Goal: Contribute content: Contribute content

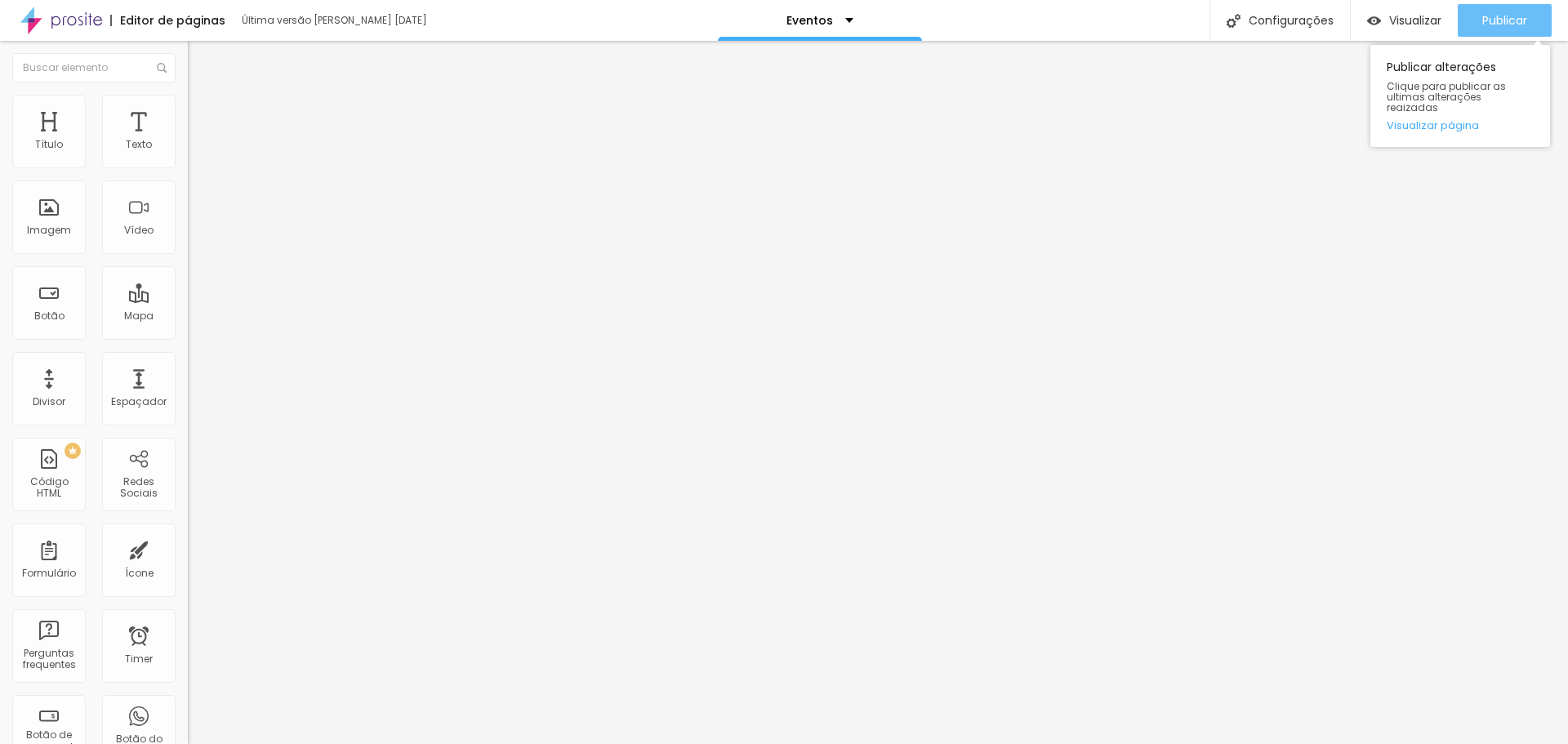
click at [1491, 20] on span "Publicar" at bounding box center [1505, 20] width 45 height 13
click at [1417, 13] on span "Visualizar" at bounding box center [1415, 20] width 52 height 13
click at [188, 242] on button "button" at bounding box center [198, 233] width 22 height 17
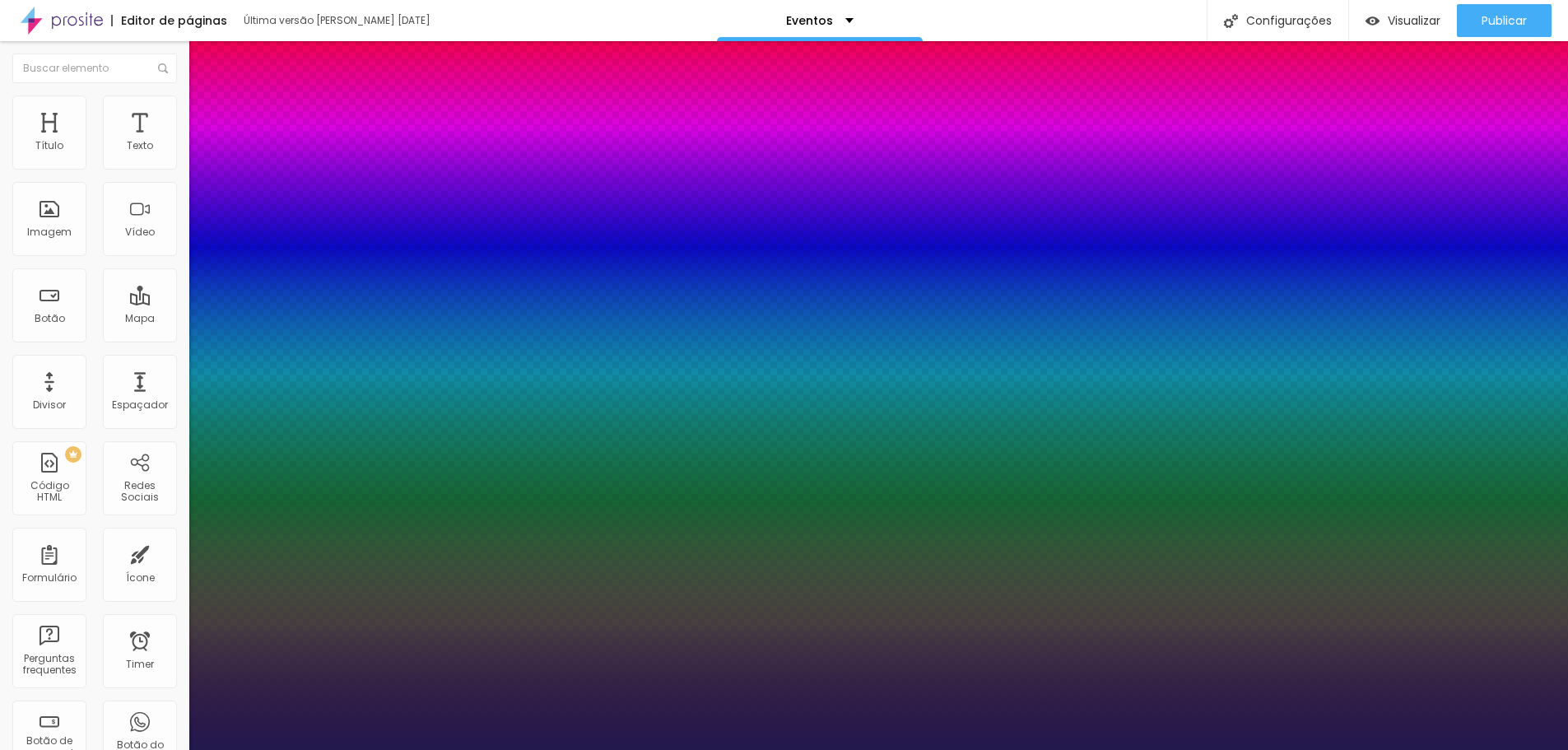
type input "1"
click at [105, 748] on div at bounding box center [784, 750] width 1568 height 0
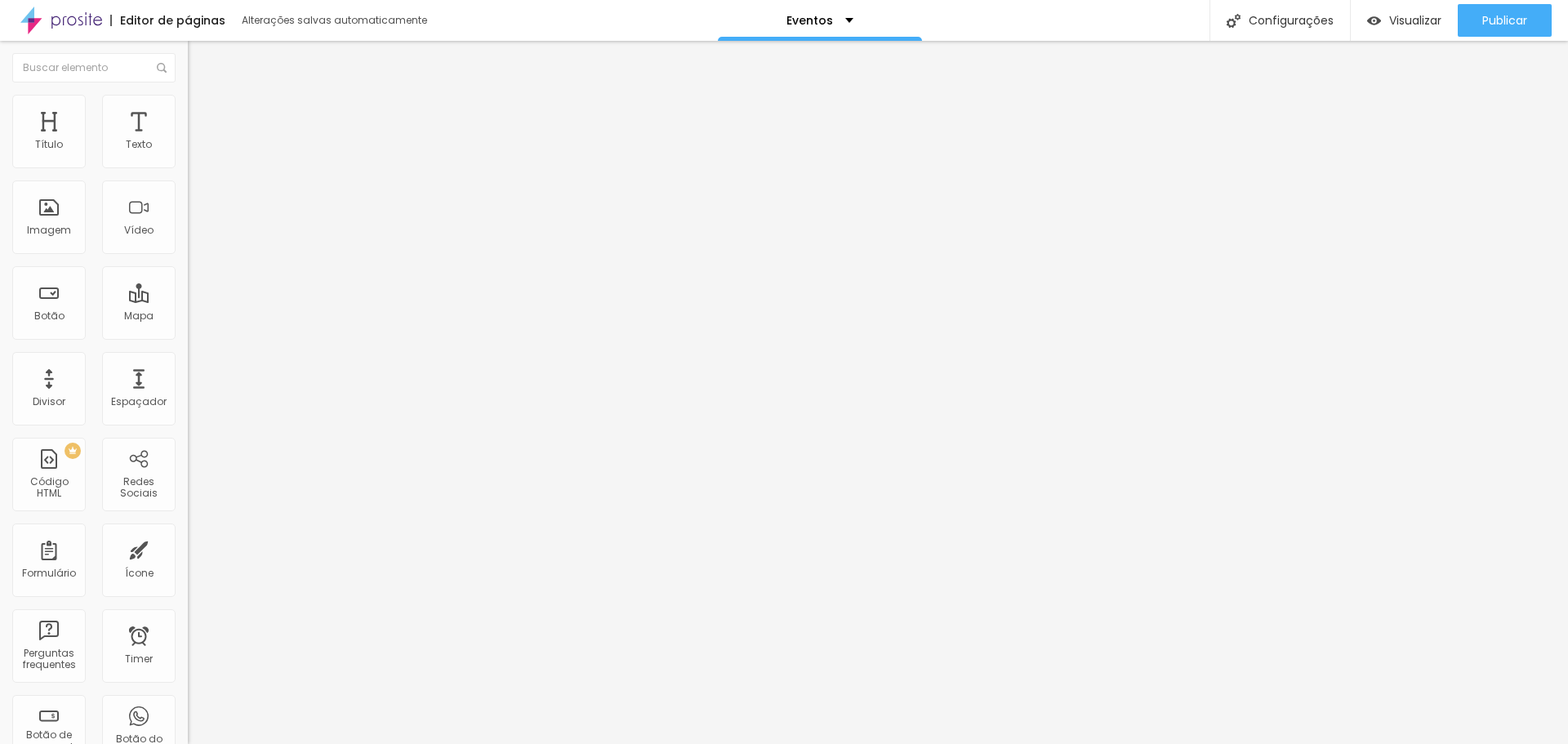
click at [188, 157] on button "button" at bounding box center [198, 148] width 22 height 17
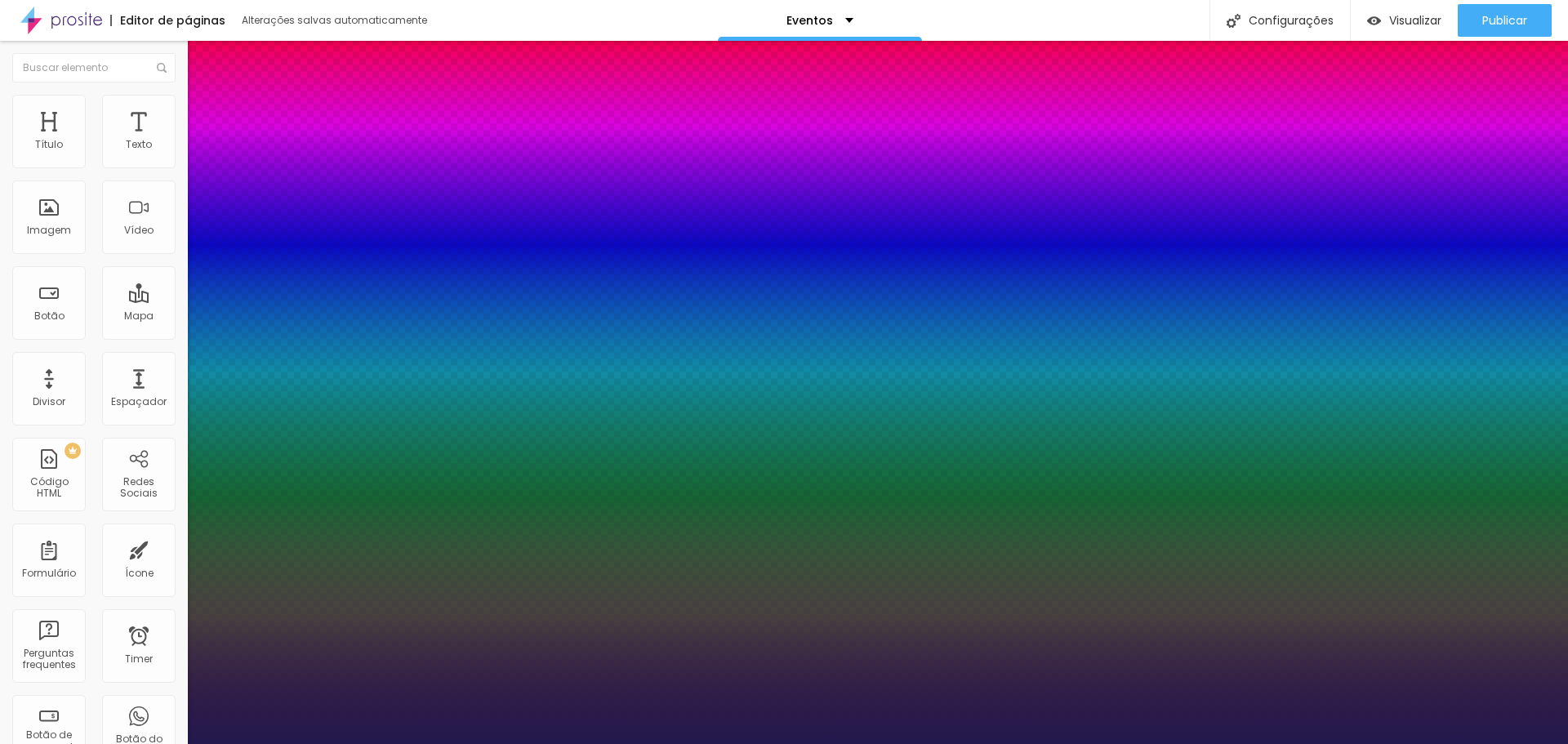
type input "1"
select select "Cuprum"
type input "1"
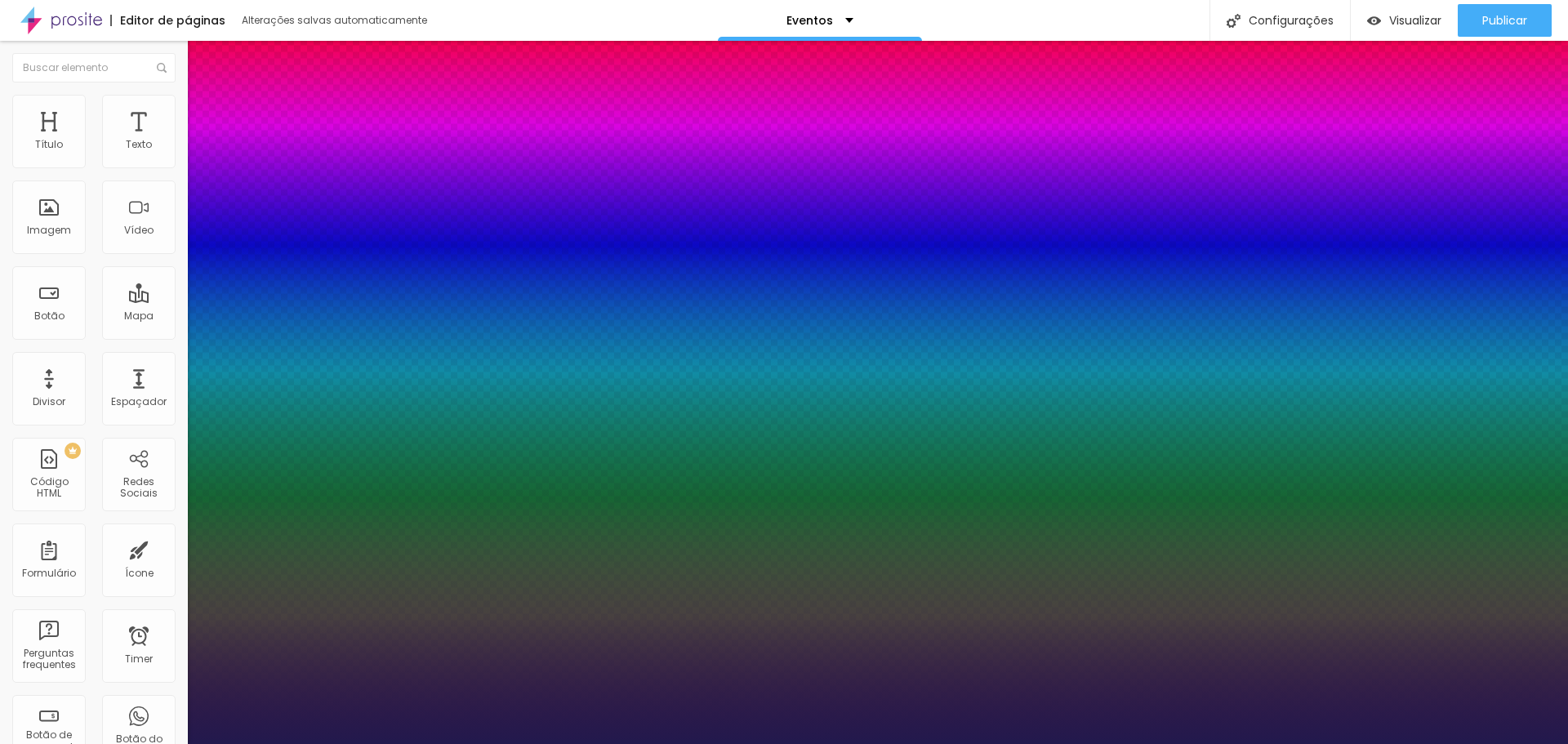
type input "18"
type input "1"
type input "19"
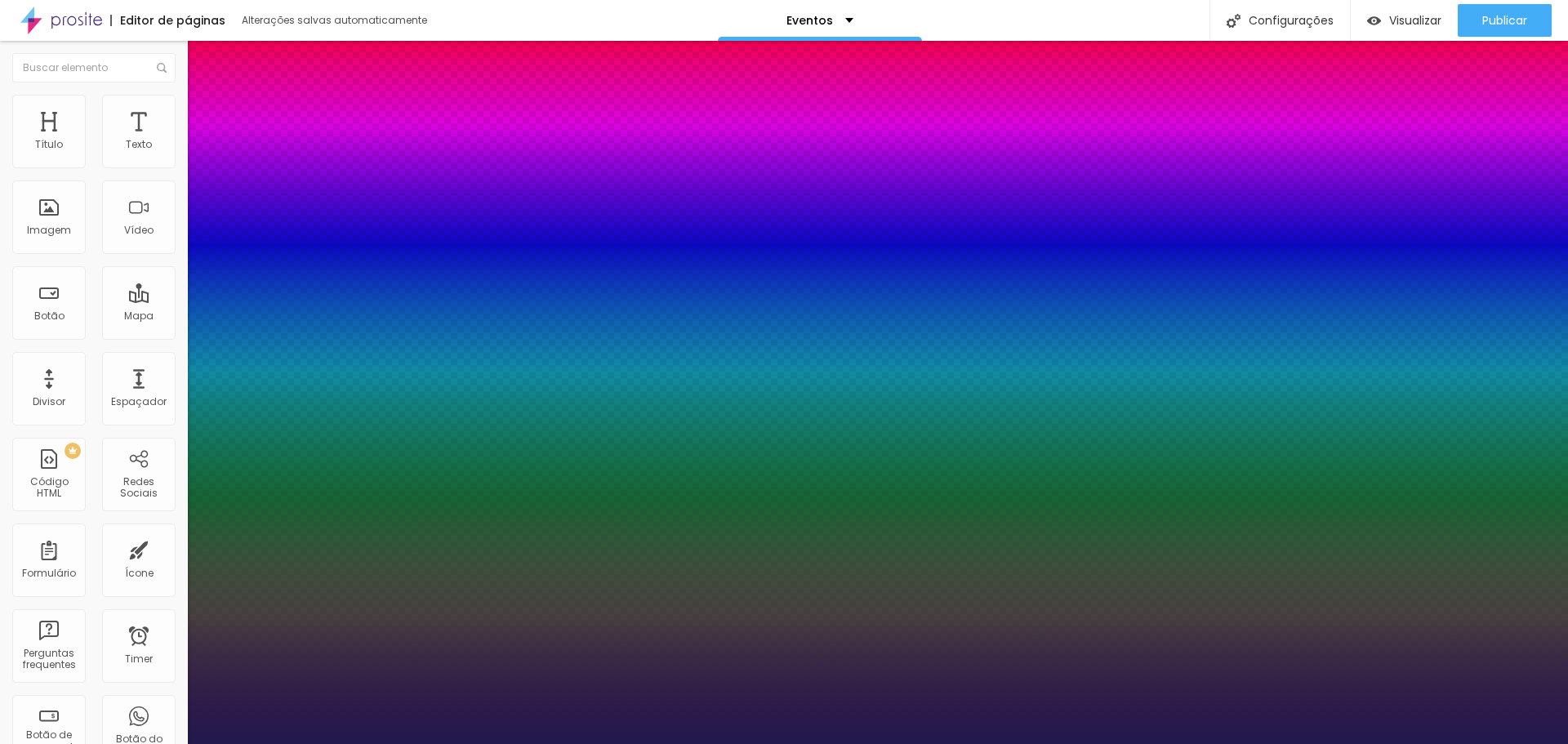
type input "1"
type input "20"
type input "1"
type input "23"
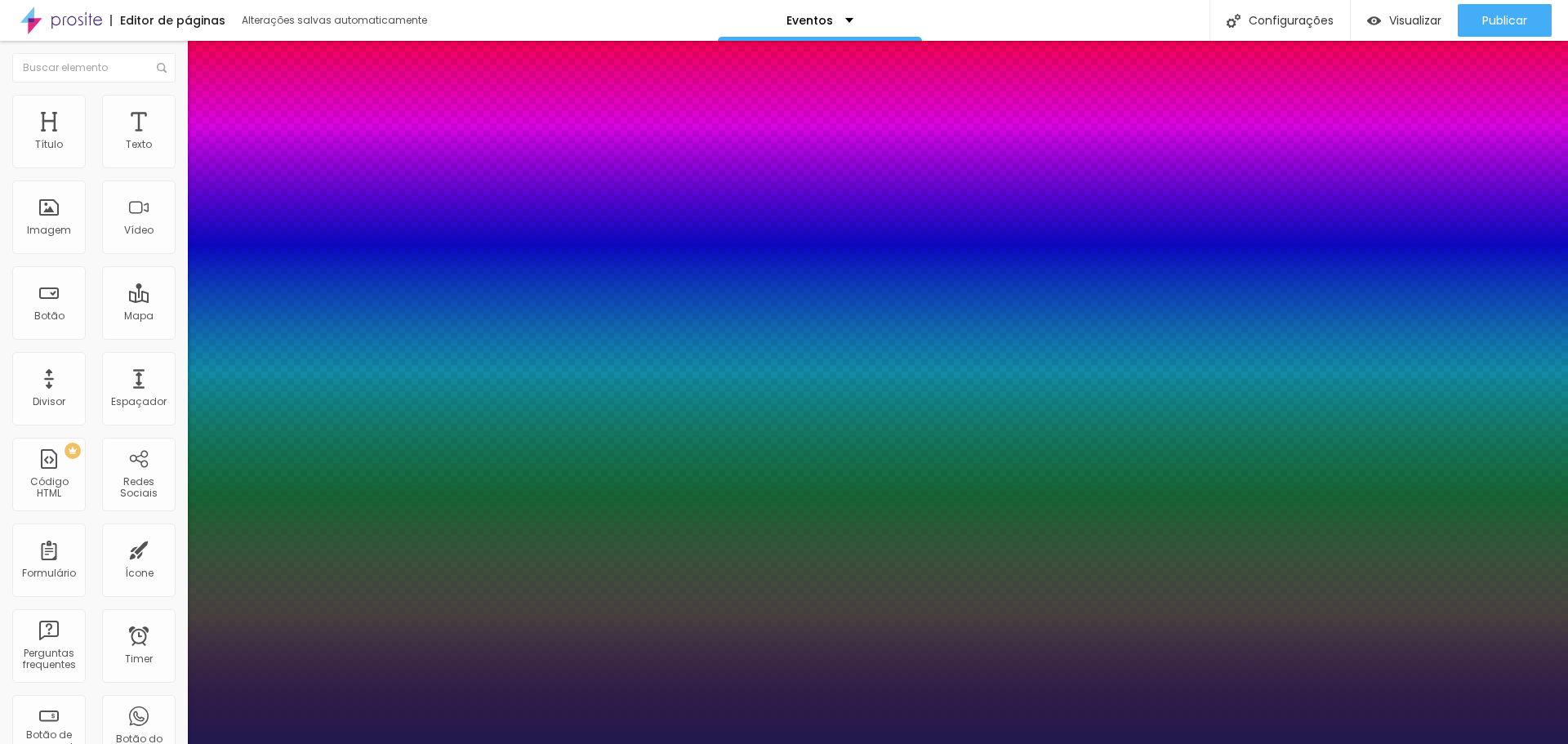
type input "23"
type input "1"
type input "24"
type input "1"
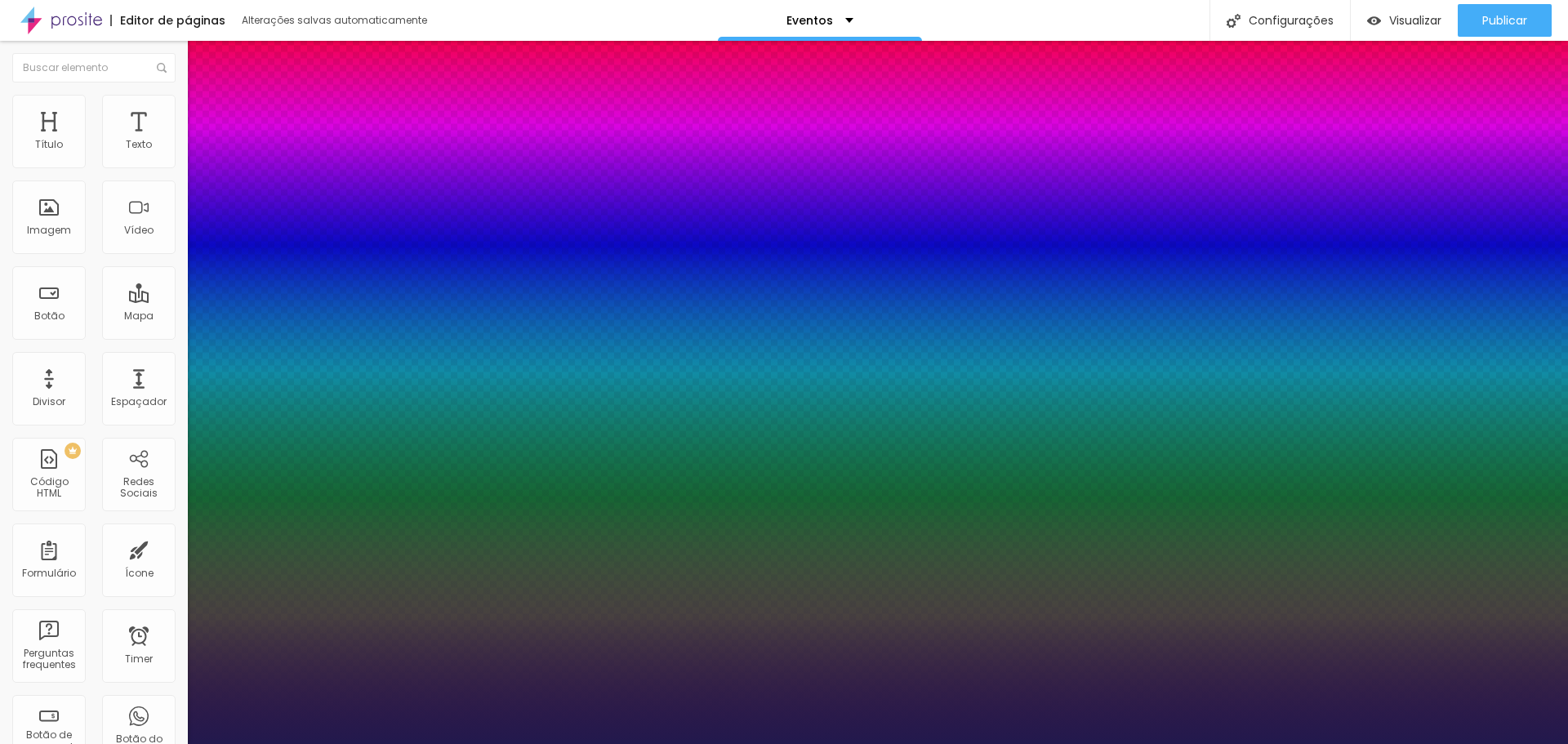
type input "26"
type input "1"
type input "28"
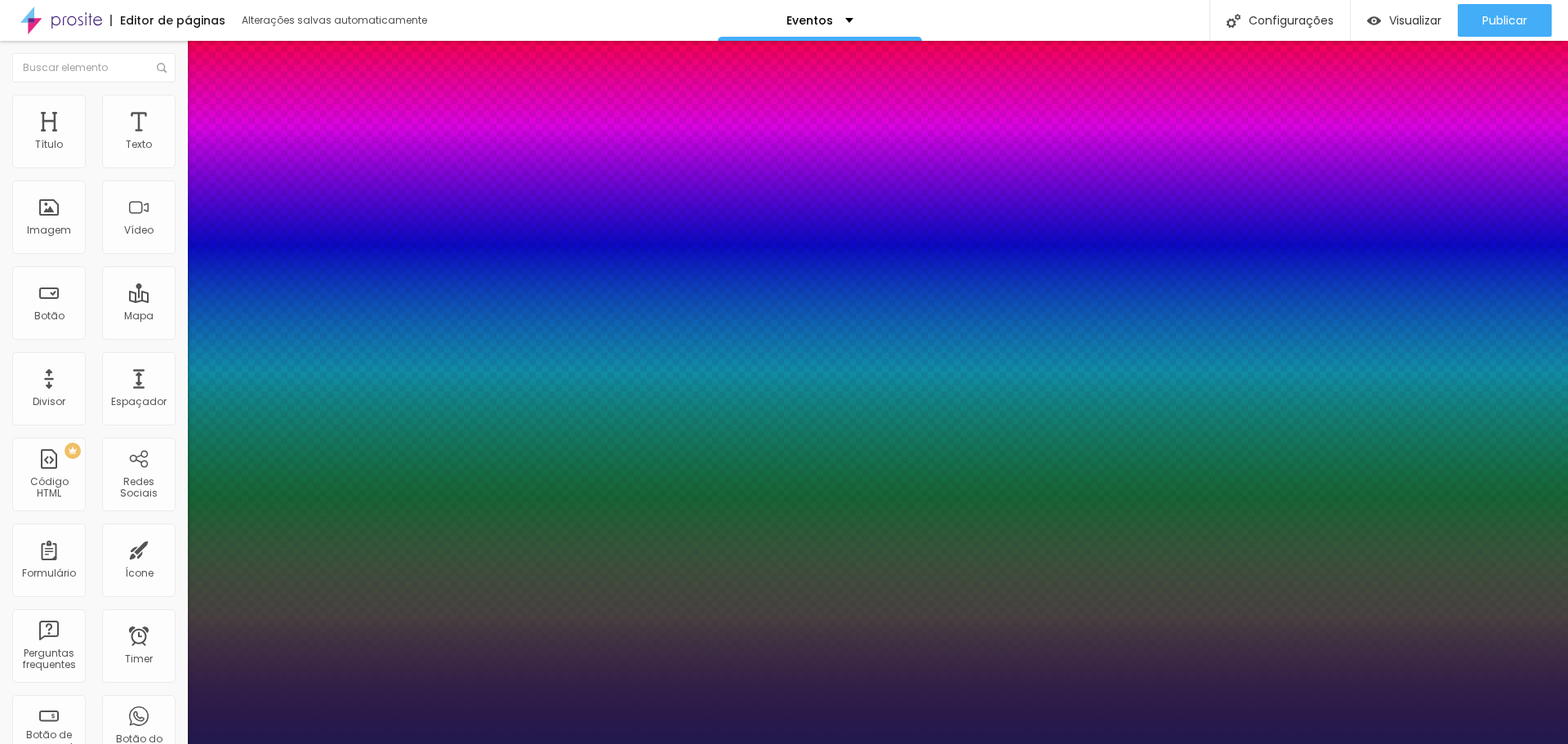
type input "1"
type input "29"
type input "1"
type input "30"
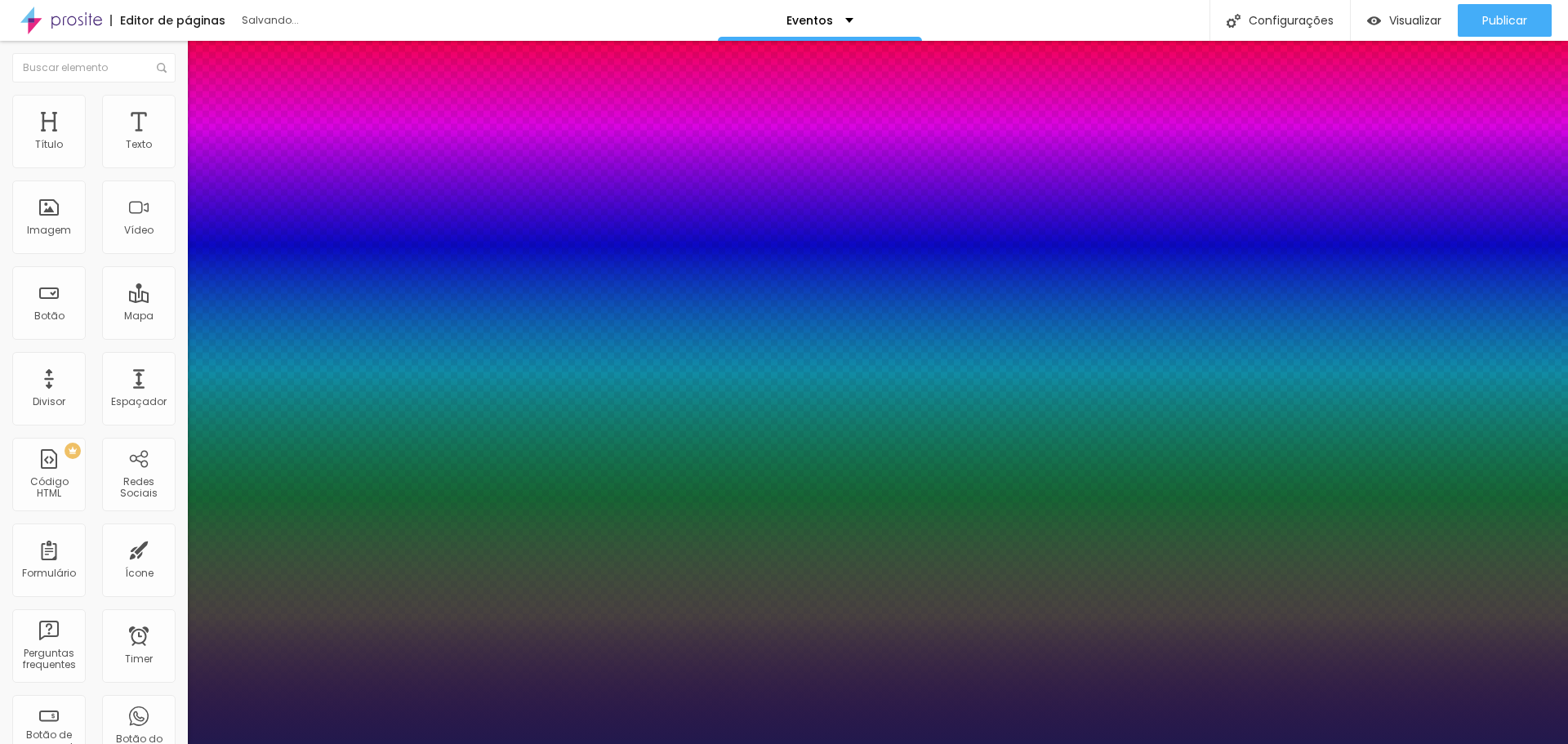
type input "30"
type input "1"
drag, startPoint x: 223, startPoint y: 280, endPoint x: 239, endPoint y: 281, distance: 16.0
type input "30"
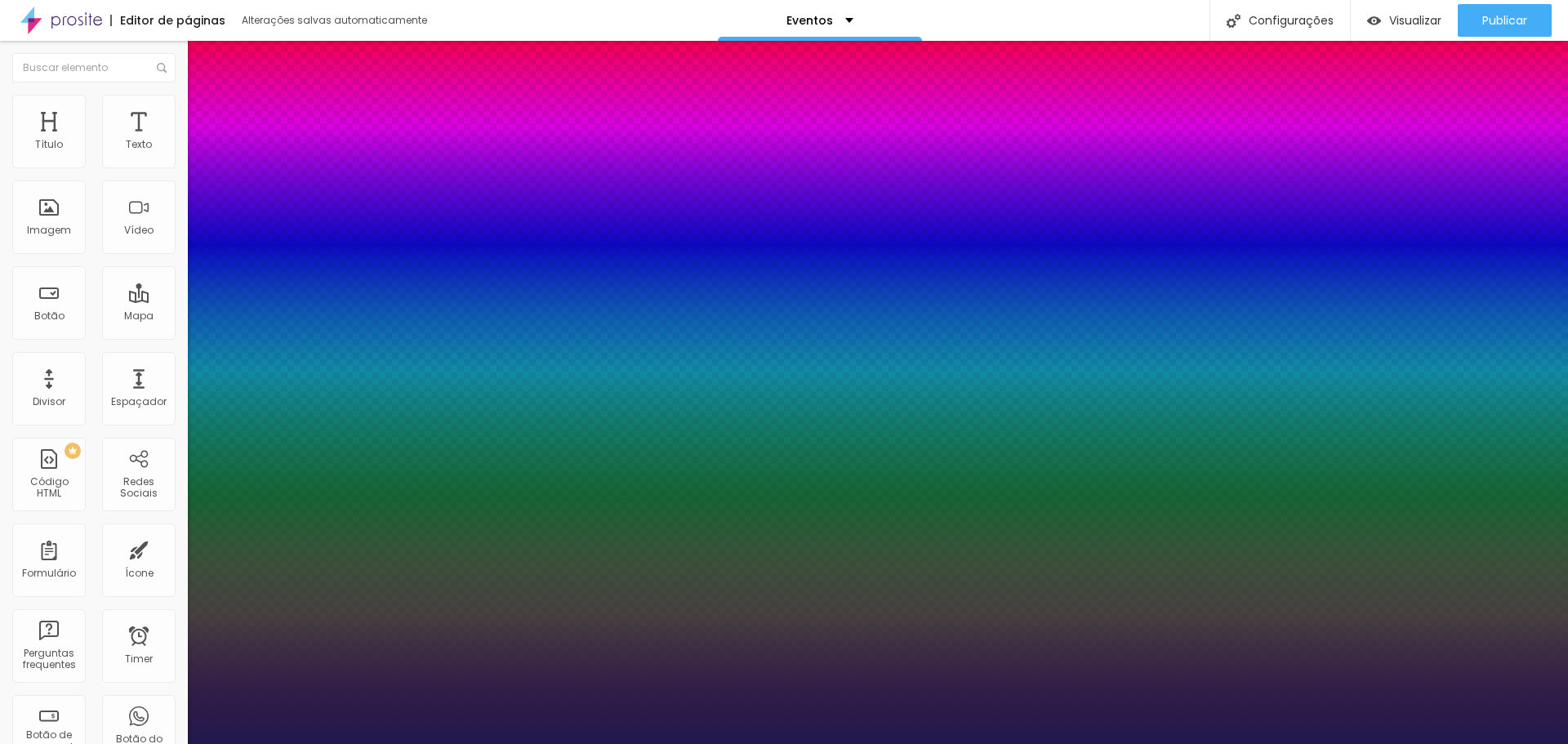
click at [1038, 742] on div at bounding box center [784, 744] width 1568 height 0
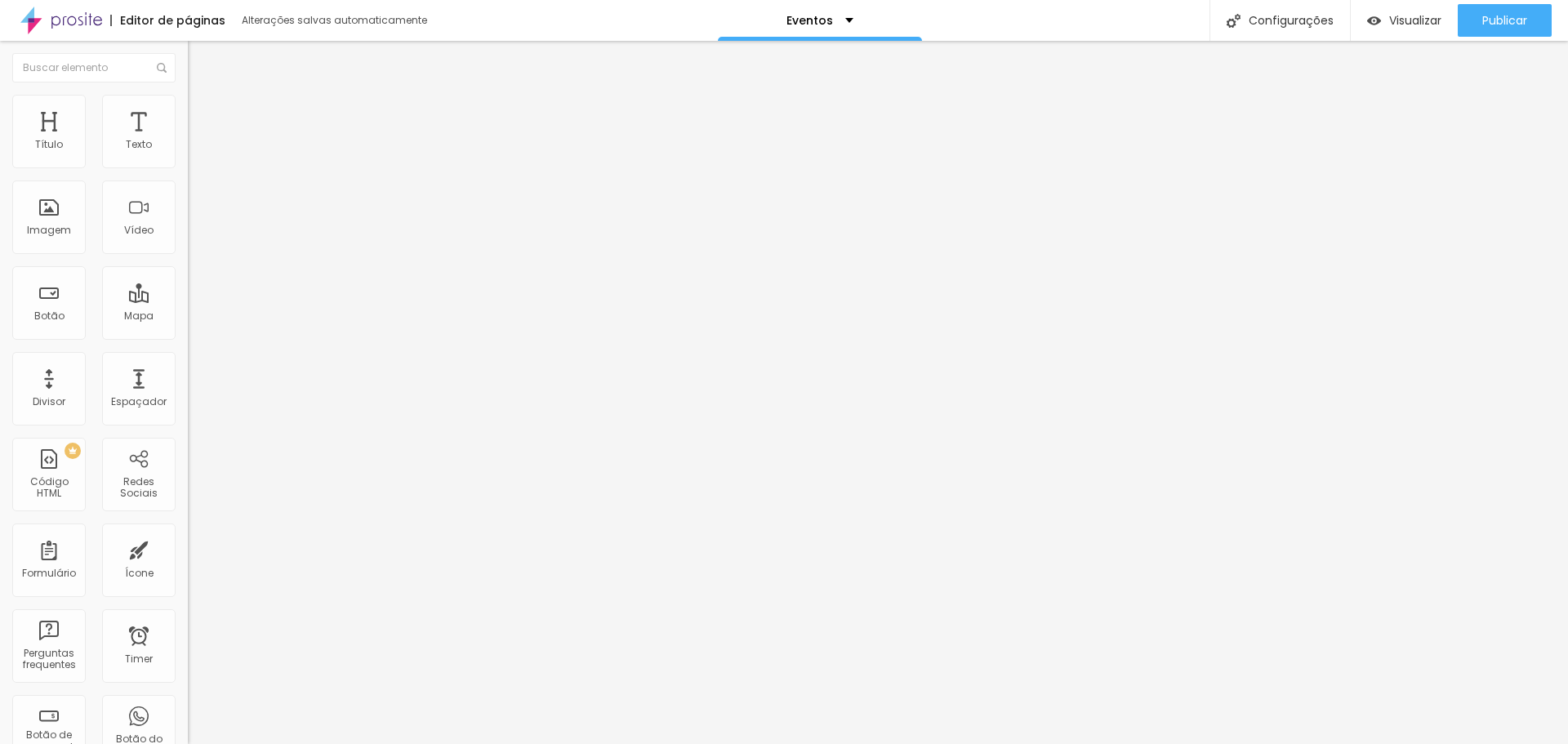
click at [188, 348] on div "Editar Texto Estilo Avançado Tipografia Voltar ao padrão Sombra DESATIVADO Volt…" at bounding box center [281, 392] width 188 height 704
click at [1510, 20] on span "Publicar" at bounding box center [1505, 20] width 45 height 13
click at [1422, 21] on span "Visualizar" at bounding box center [1401, 20] width 52 height 13
click at [200, 61] on img "button" at bounding box center [207, 59] width 13 height 13
click at [188, 140] on span "Adicionar imagem" at bounding box center [240, 133] width 105 height 13
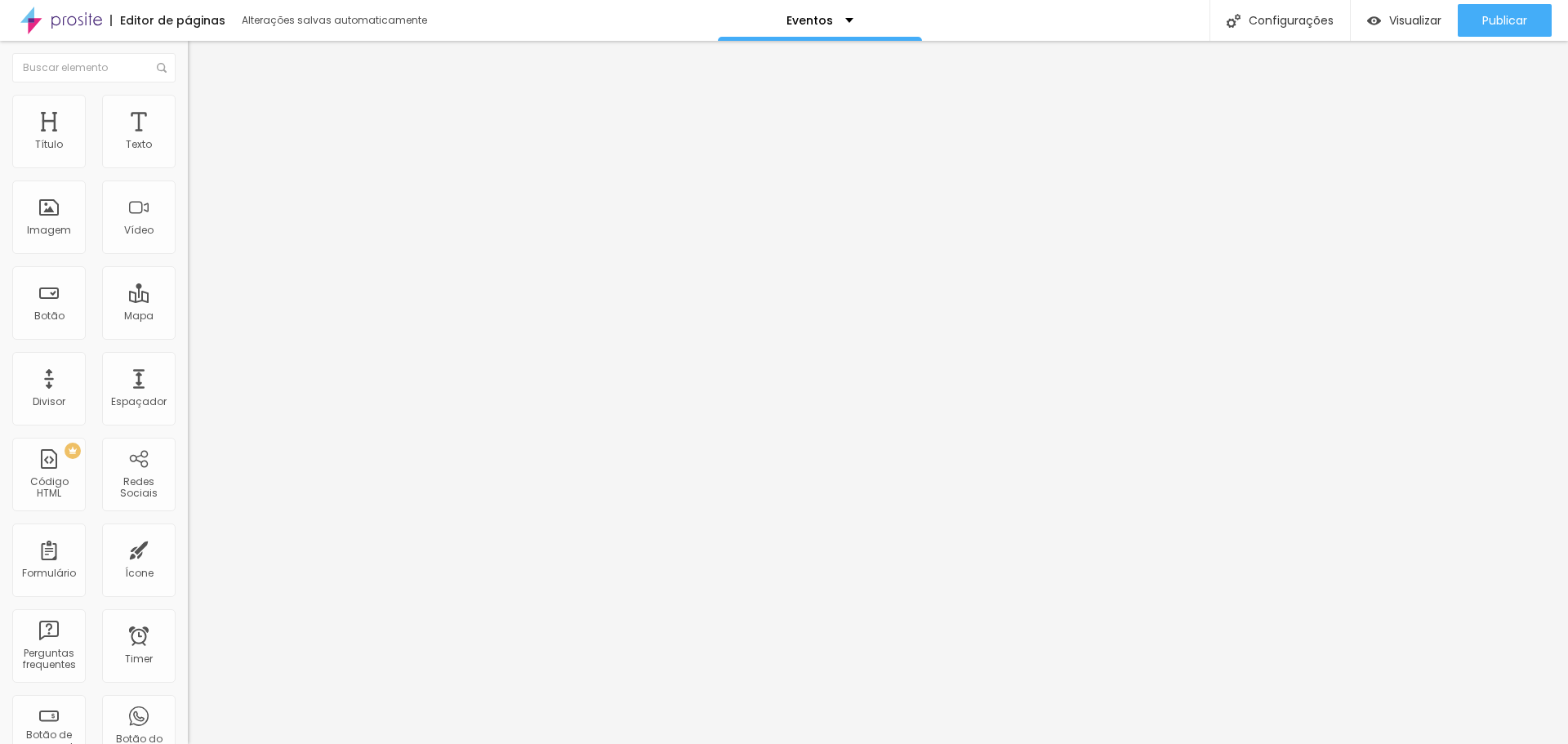
scroll to position [3217, 0]
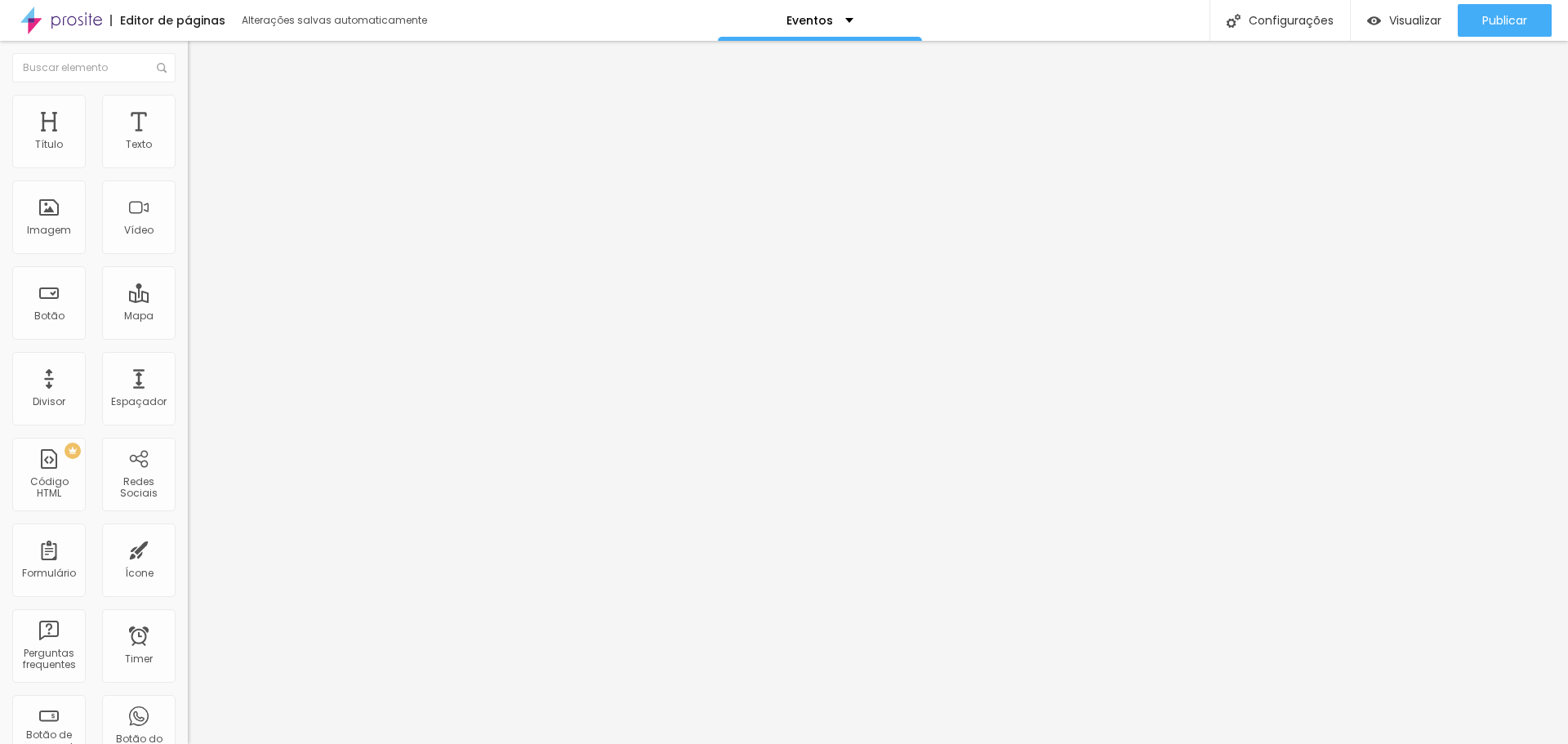
click at [188, 109] on li "Estilo" at bounding box center [281, 102] width 188 height 16
type input "95"
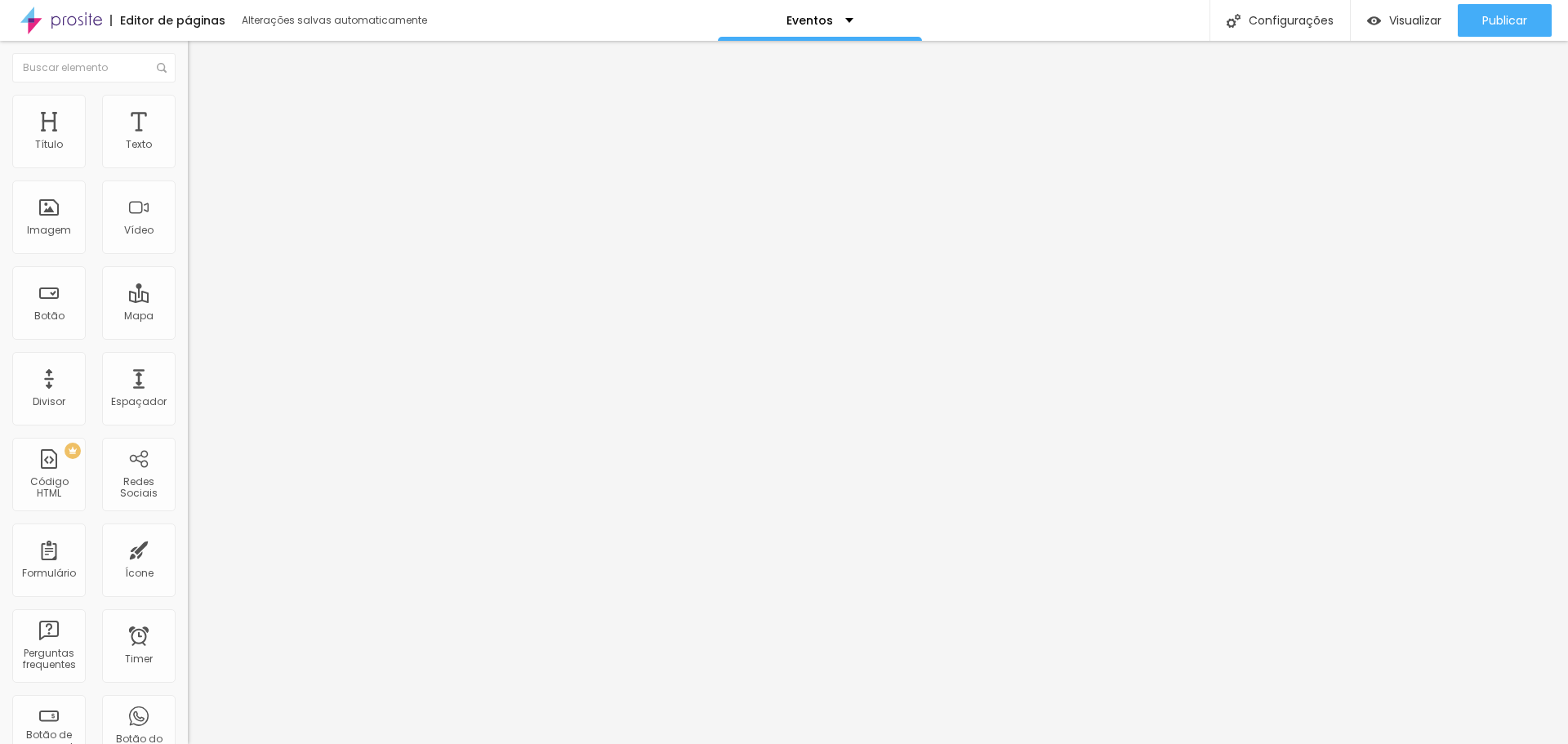
type input "85"
type input "80"
type input "85"
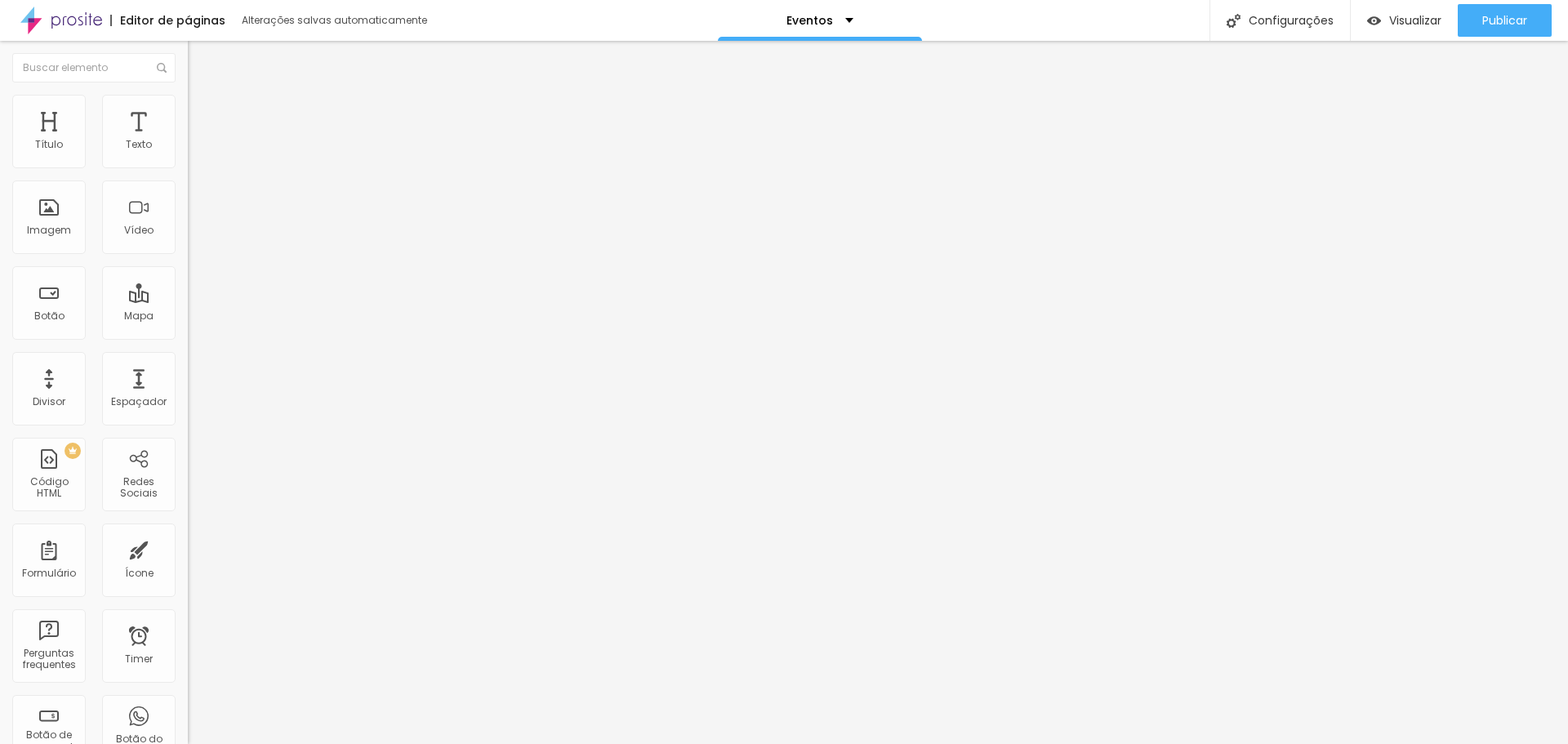
type input "85"
type input "90"
type input "95"
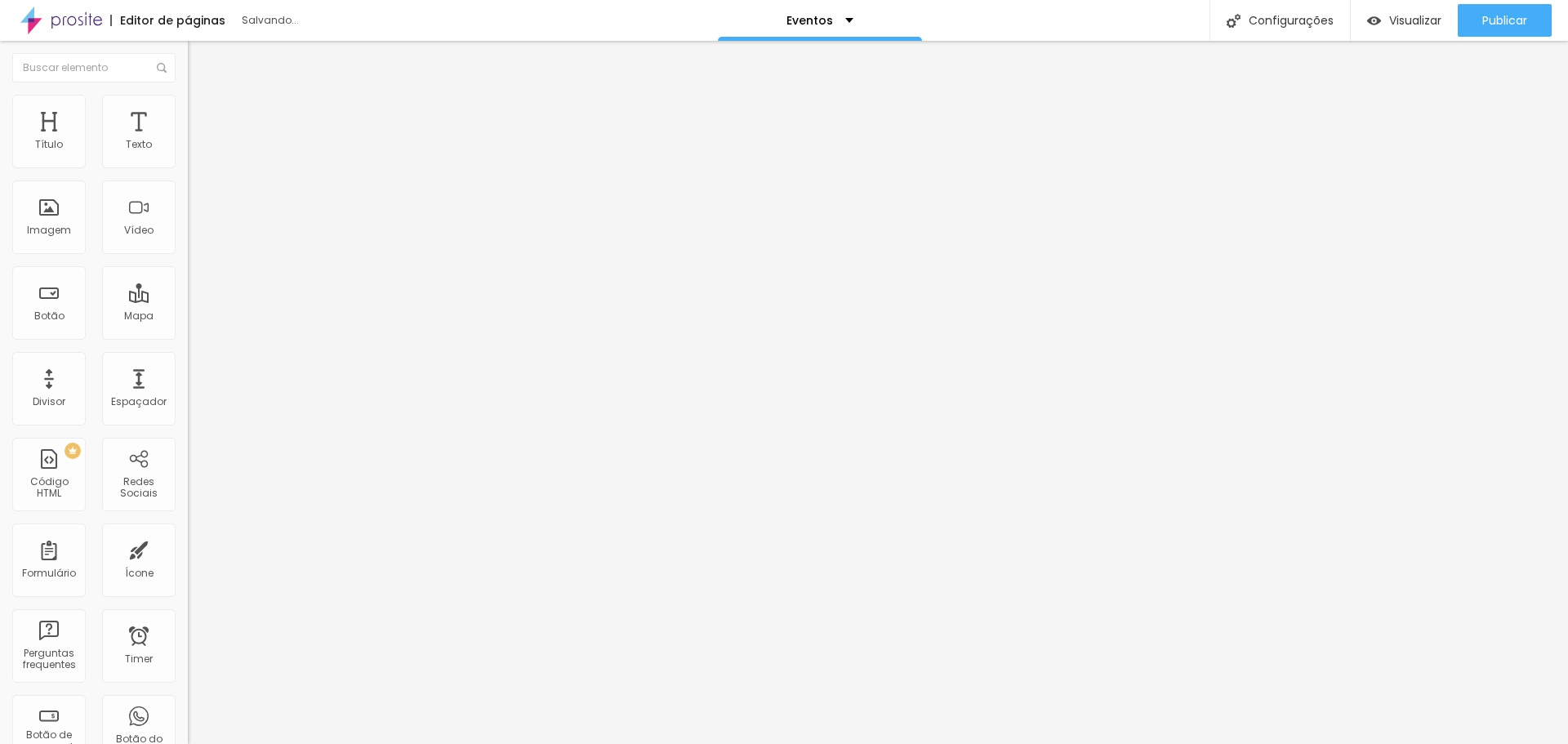
click at [188, 167] on input "range" at bounding box center [240, 161] width 105 height 13
click at [188, 111] on li "Avançado" at bounding box center [281, 120] width 188 height 16
click at [188, 107] on li "Estilo" at bounding box center [281, 102] width 188 height 16
click at [188, 438] on button "button" at bounding box center [198, 447] width 22 height 17
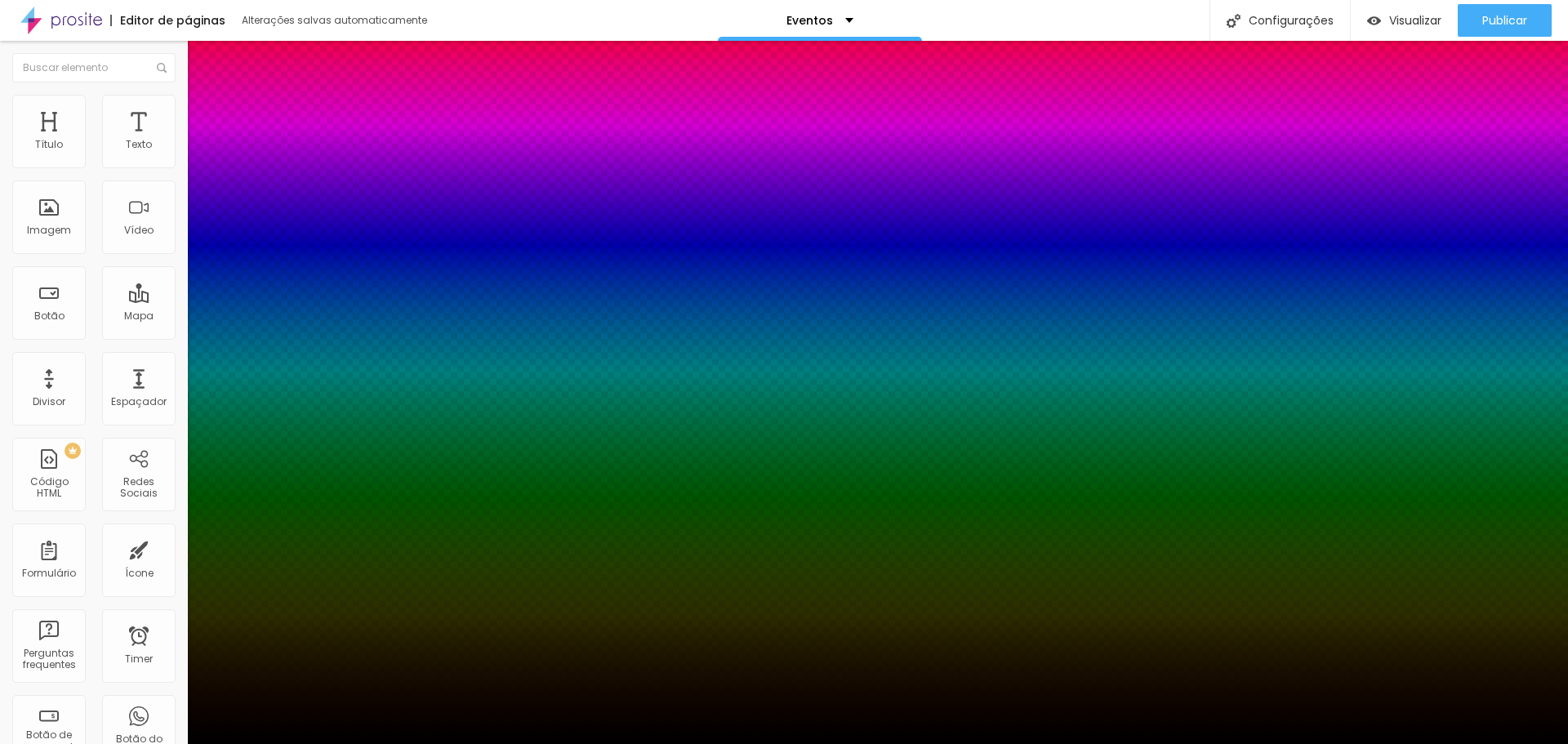
click at [284, 742] on div at bounding box center [784, 754] width 1568 height 0
click at [49, 742] on div at bounding box center [784, 744] width 1568 height 0
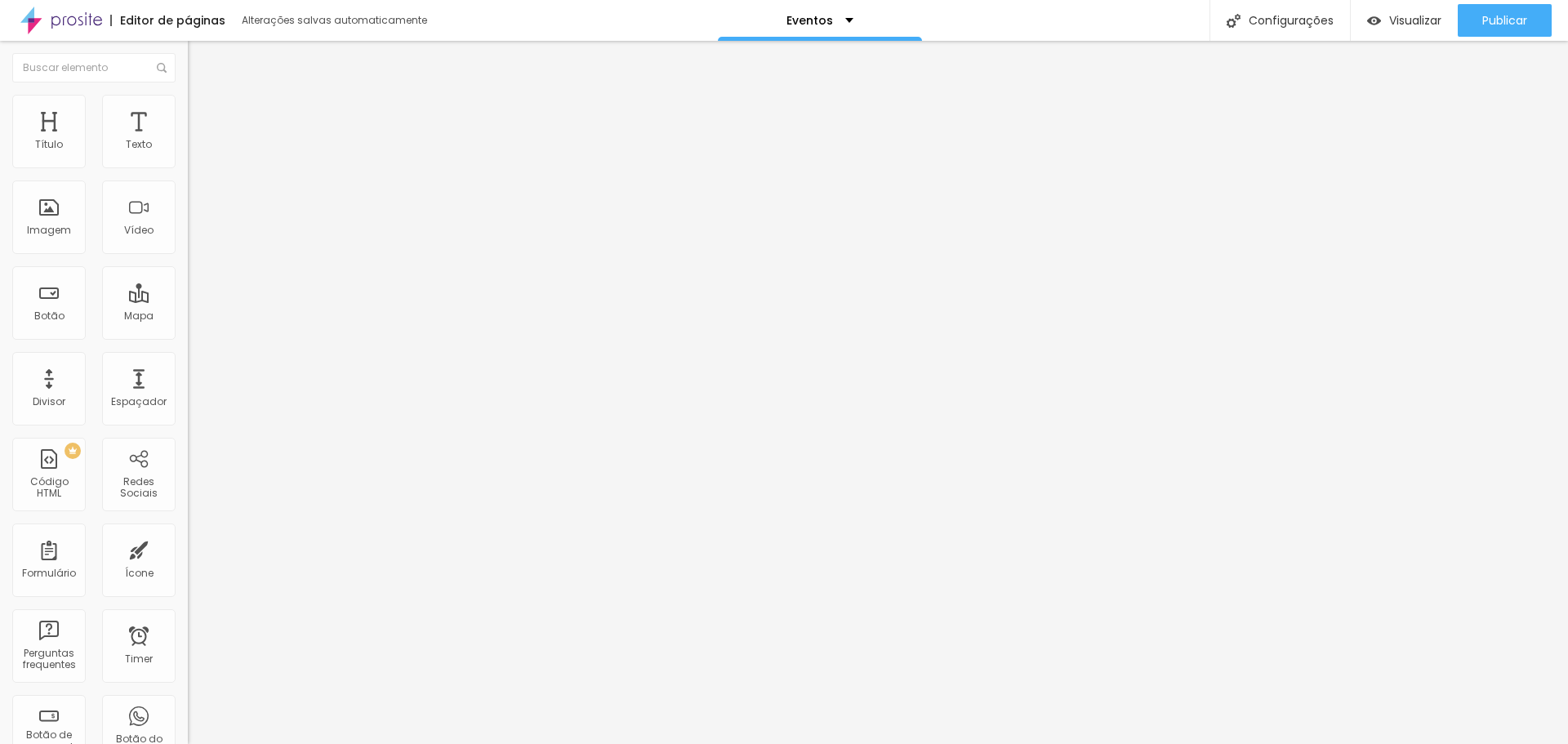
click at [188, 93] on img at bounding box center [195, 85] width 14 height 14
click at [188, 374] on div "URL https:// Abrir em uma nova aba" at bounding box center [281, 341] width 188 height 65
click at [203, 112] on span "Estilo" at bounding box center [216, 105] width 25 height 13
click at [188, 438] on button "button" at bounding box center [198, 447] width 22 height 17
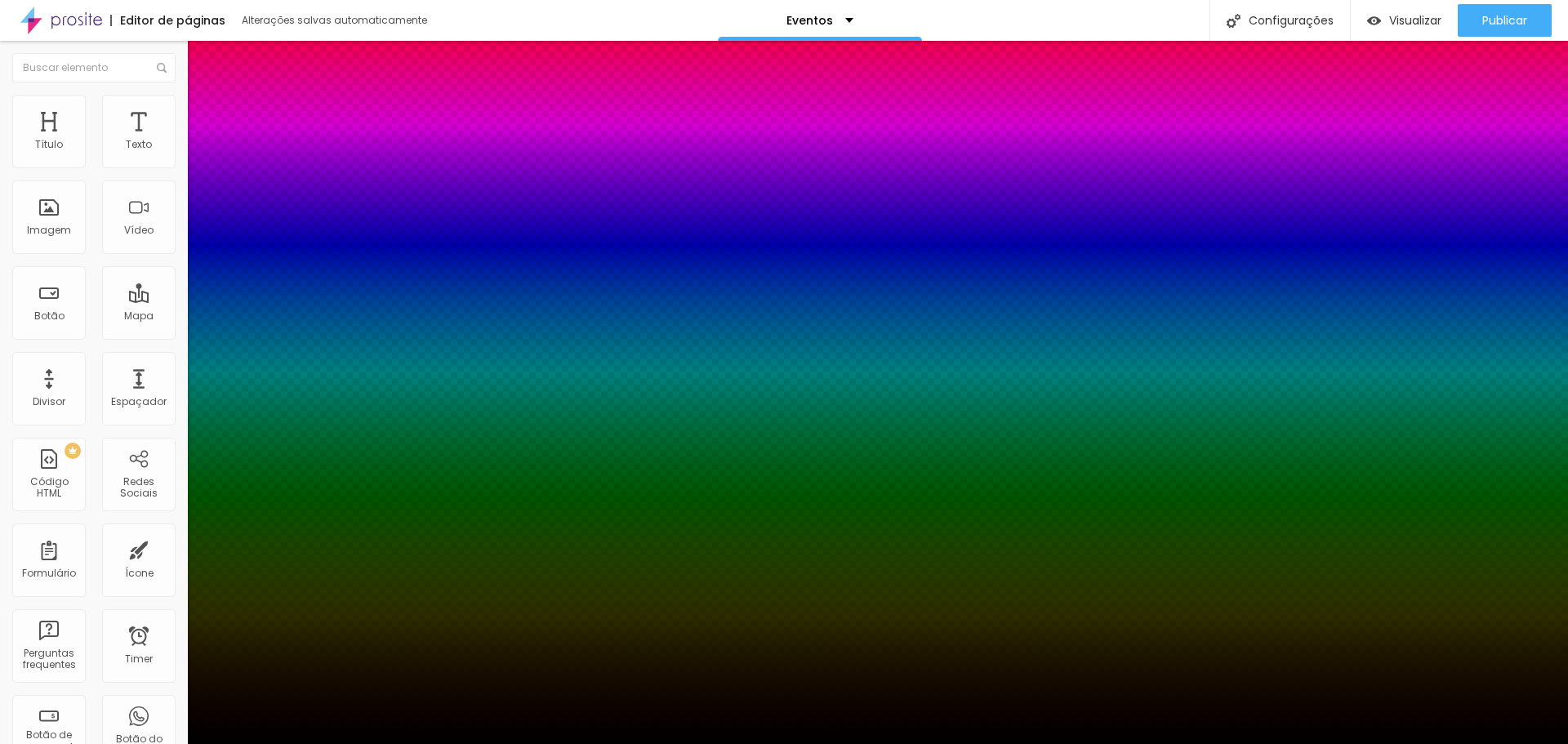
click at [71, 742] on span "Ativar sombra" at bounding box center [35, 748] width 71 height 13
click at [293, 742] on div at bounding box center [784, 754] width 1568 height 0
click at [91, 742] on div at bounding box center [784, 744] width 1568 height 0
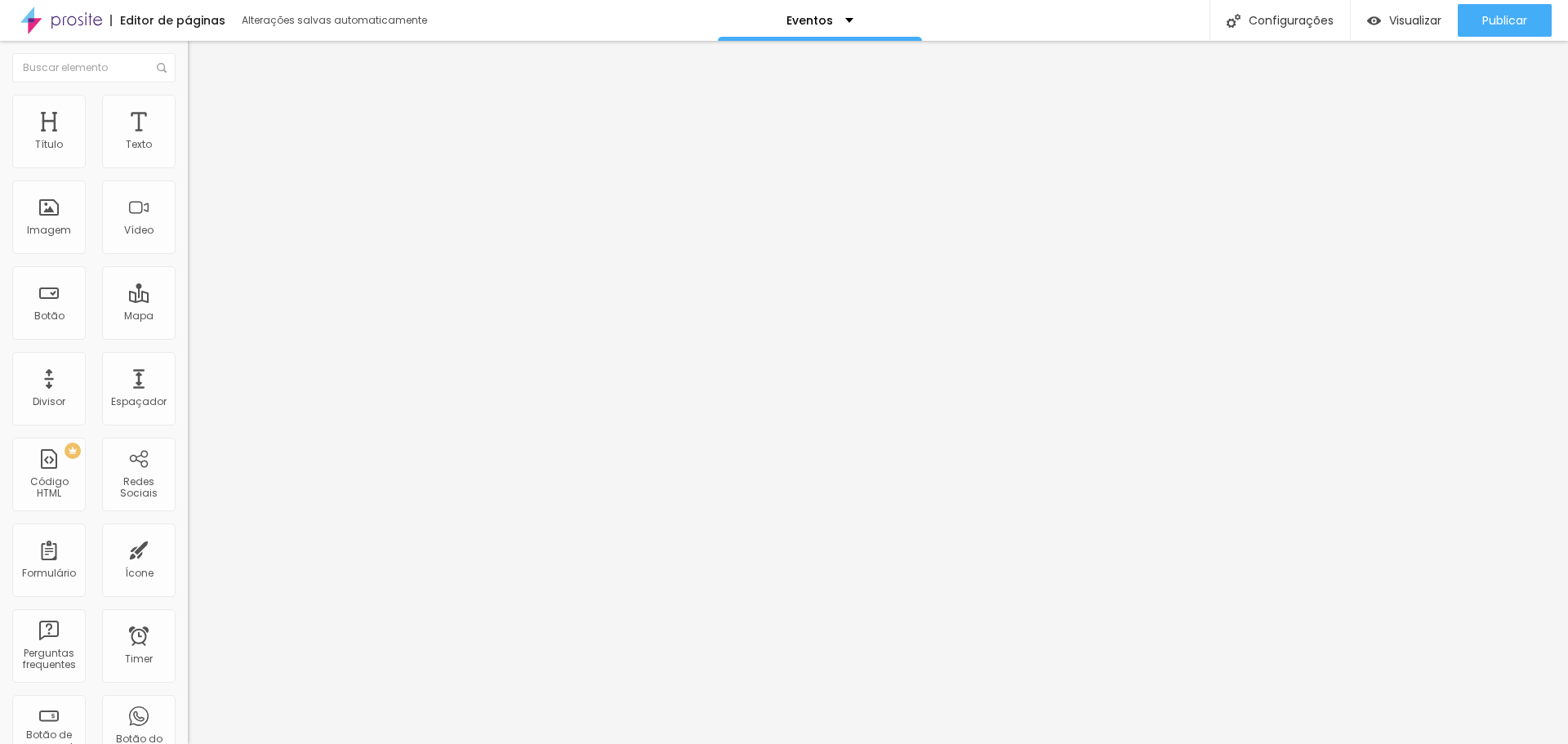
click at [188, 111] on li "Avançado" at bounding box center [281, 120] width 188 height 16
click at [188, 94] on li "Conteúdo" at bounding box center [281, 86] width 188 height 16
click at [1489, 22] on span "Publicar" at bounding box center [1505, 20] width 45 height 13
click at [1404, 24] on span "Visualizar" at bounding box center [1401, 20] width 52 height 13
click at [188, 106] on li "Avançado" at bounding box center [281, 102] width 188 height 16
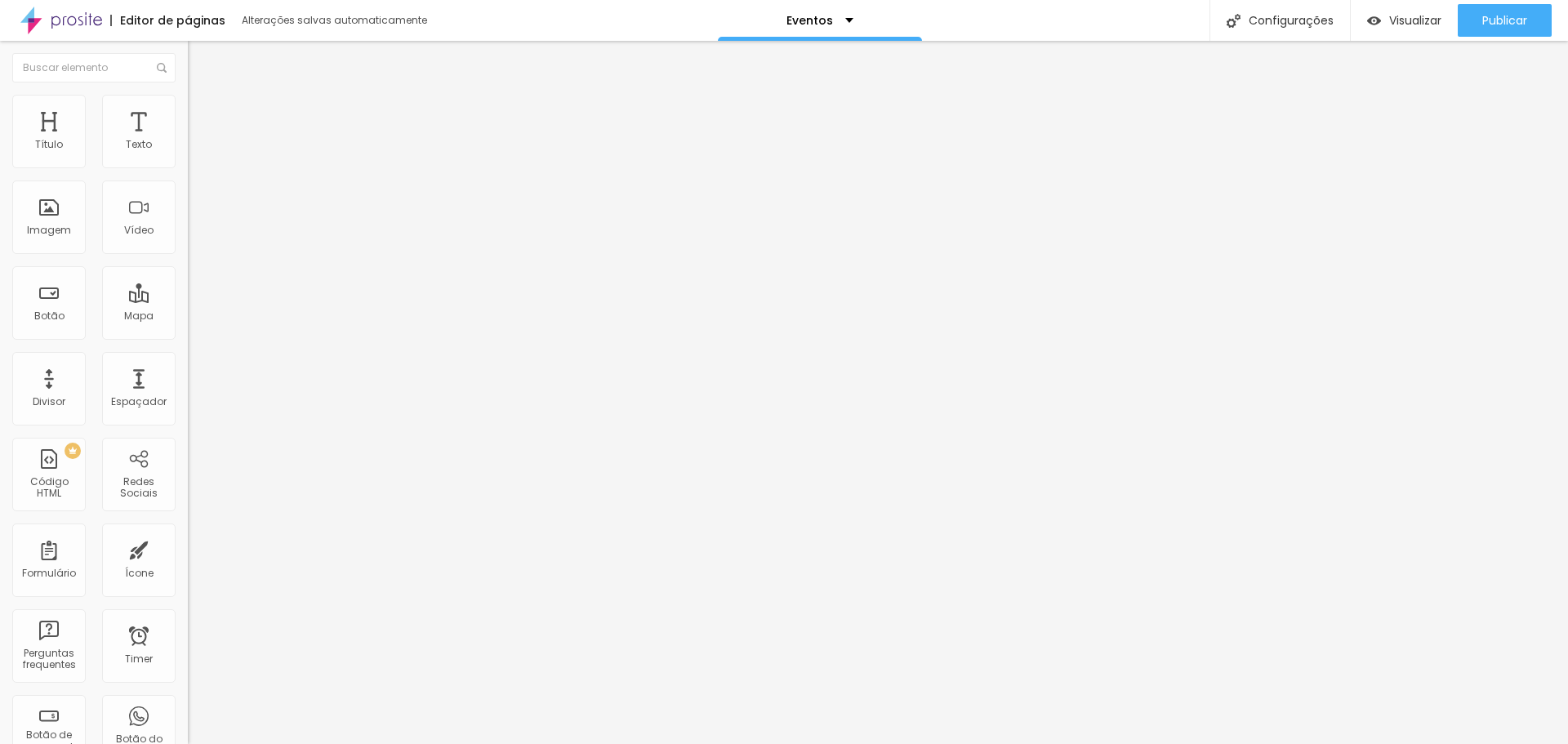
type input "7"
type input "4"
type input "2"
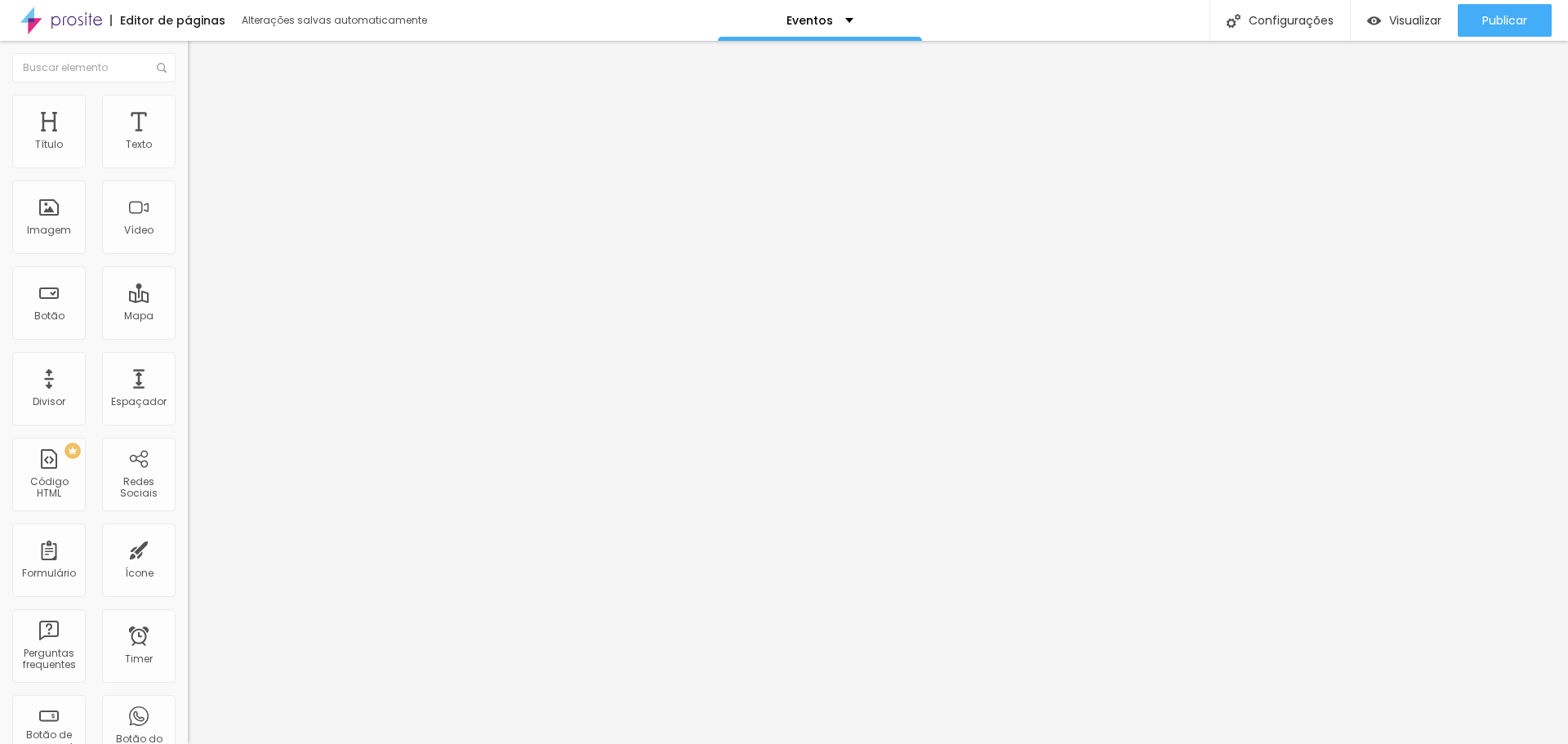
type input "2"
type input "1"
type input "0"
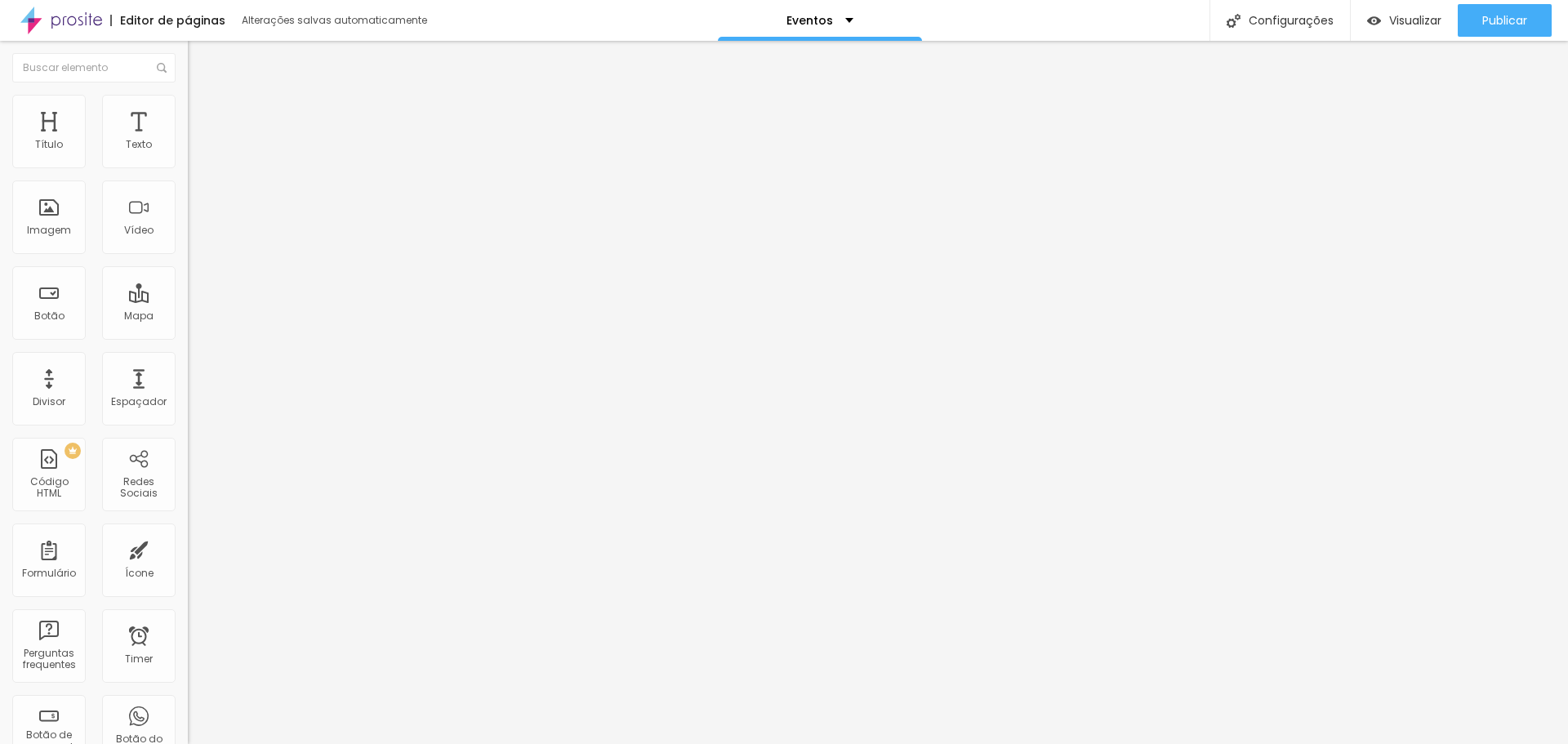
drag, startPoint x: 46, startPoint y: 164, endPoint x: 30, endPoint y: 161, distance: 16.3
type input "0"
click at [188, 301] on input "range" at bounding box center [240, 307] width 105 height 13
click at [188, 102] on li "Estilo" at bounding box center [281, 102] width 188 height 16
type input "100"
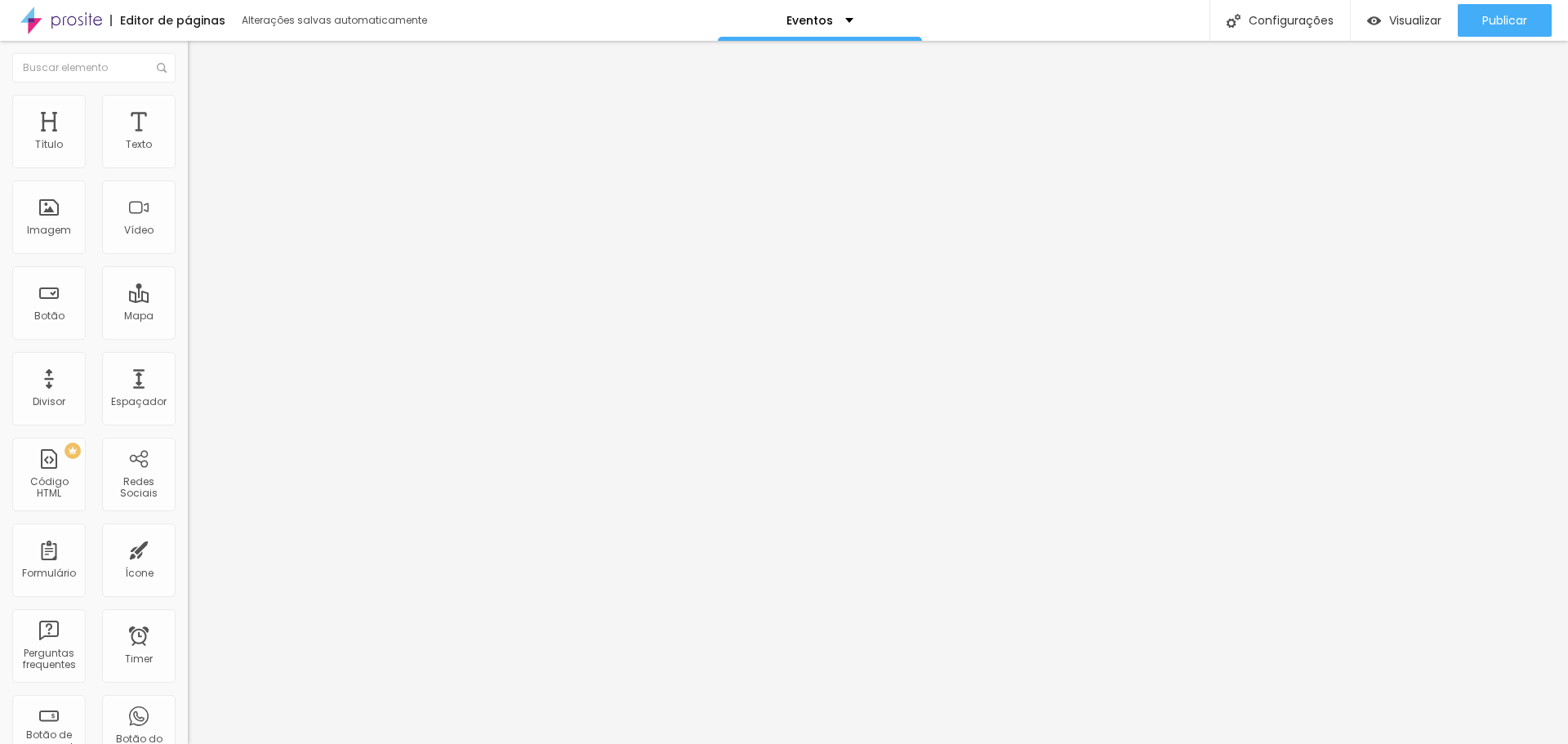
drag, startPoint x: 162, startPoint y: 176, endPoint x: 185, endPoint y: 176, distance: 23.0
type input "100"
click at [188, 167] on input "range" at bounding box center [240, 161] width 105 height 13
click at [1501, 15] on span "Publicar" at bounding box center [1505, 20] width 45 height 13
click at [1397, 18] on span "Visualizar" at bounding box center [1401, 20] width 52 height 13
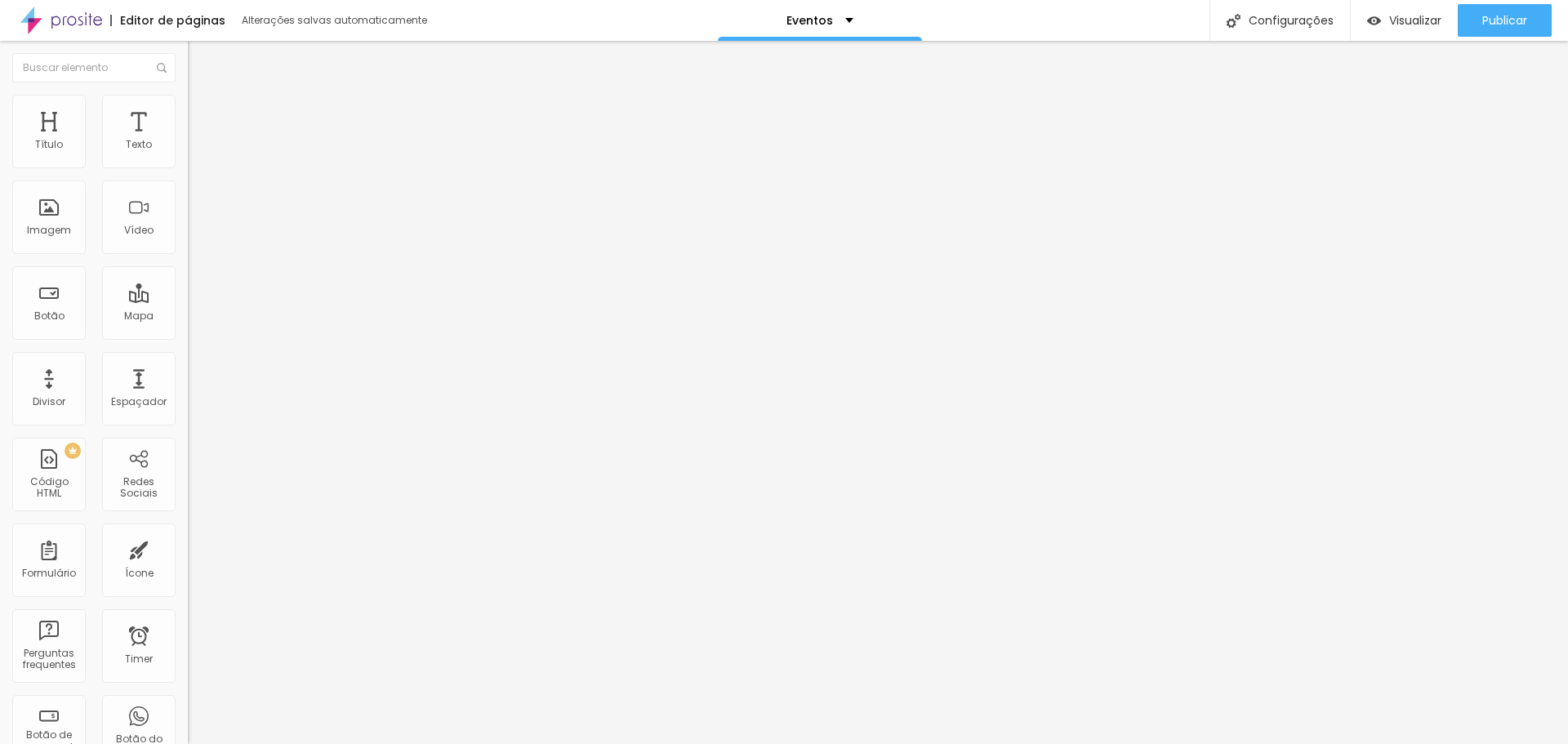
click at [188, 103] on img at bounding box center [195, 102] width 14 height 14
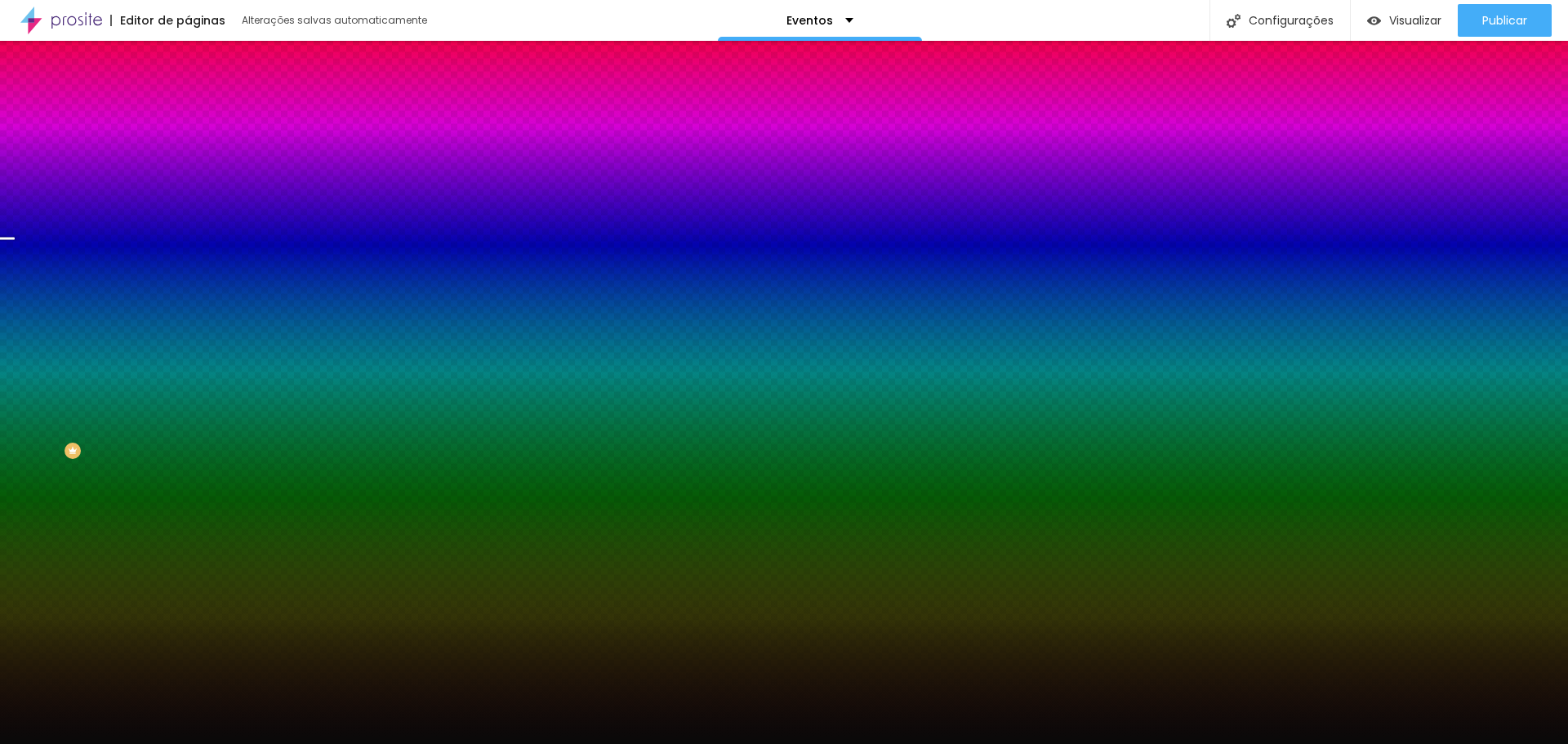
click at [188, 239] on input "#090909" at bounding box center [286, 230] width 196 height 16
click at [188, 222] on div at bounding box center [281, 222] width 188 height 0
click at [188, 239] on input "#090909" at bounding box center [286, 230] width 196 height 16
click at [188, 222] on div at bounding box center [281, 222] width 188 height 0
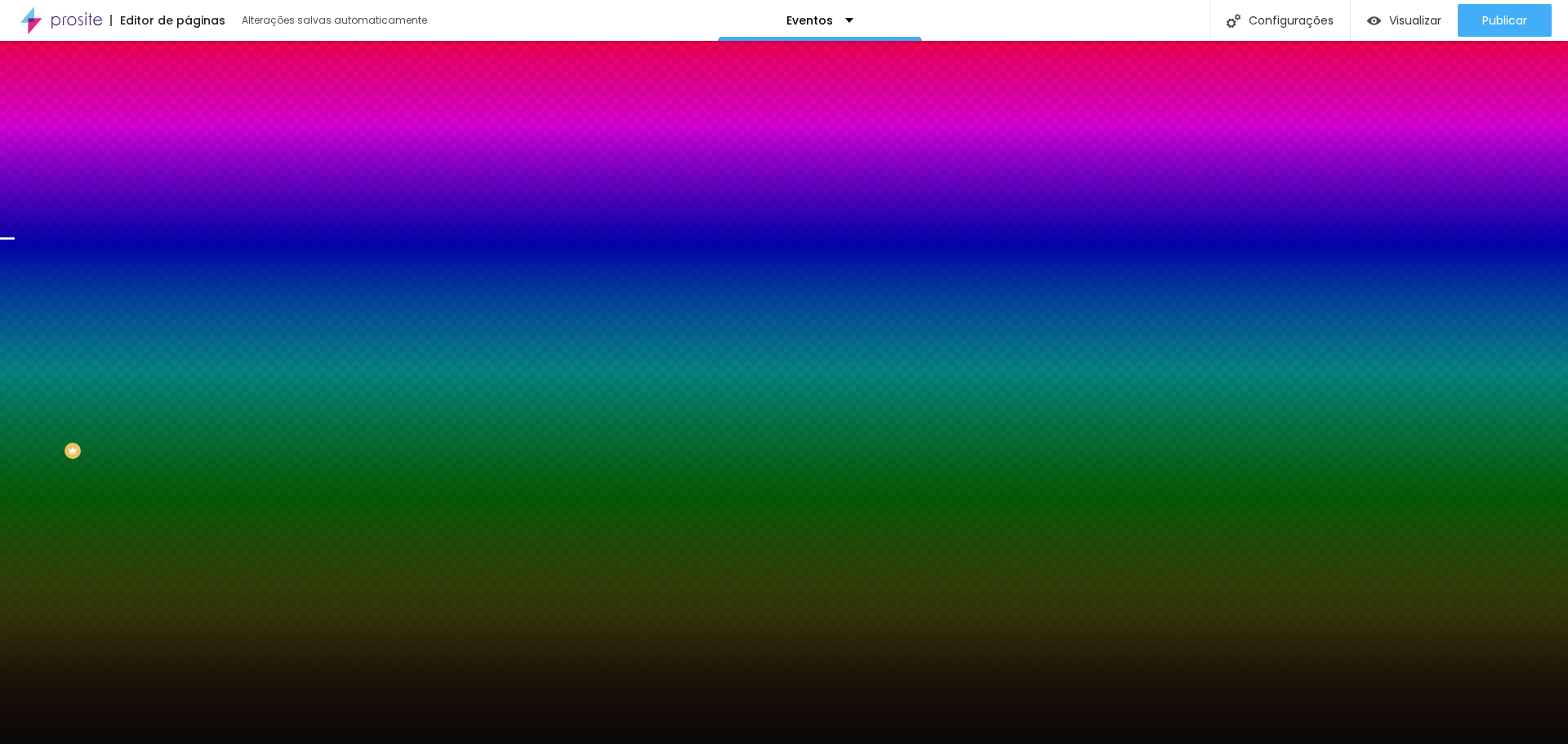
click at [188, 222] on div at bounding box center [281, 222] width 188 height 0
drag, startPoint x: 165, startPoint y: 362, endPoint x: 163, endPoint y: 375, distance: 13.2
click at [163, 375] on div at bounding box center [784, 372] width 1568 height 744
type input "#000000"
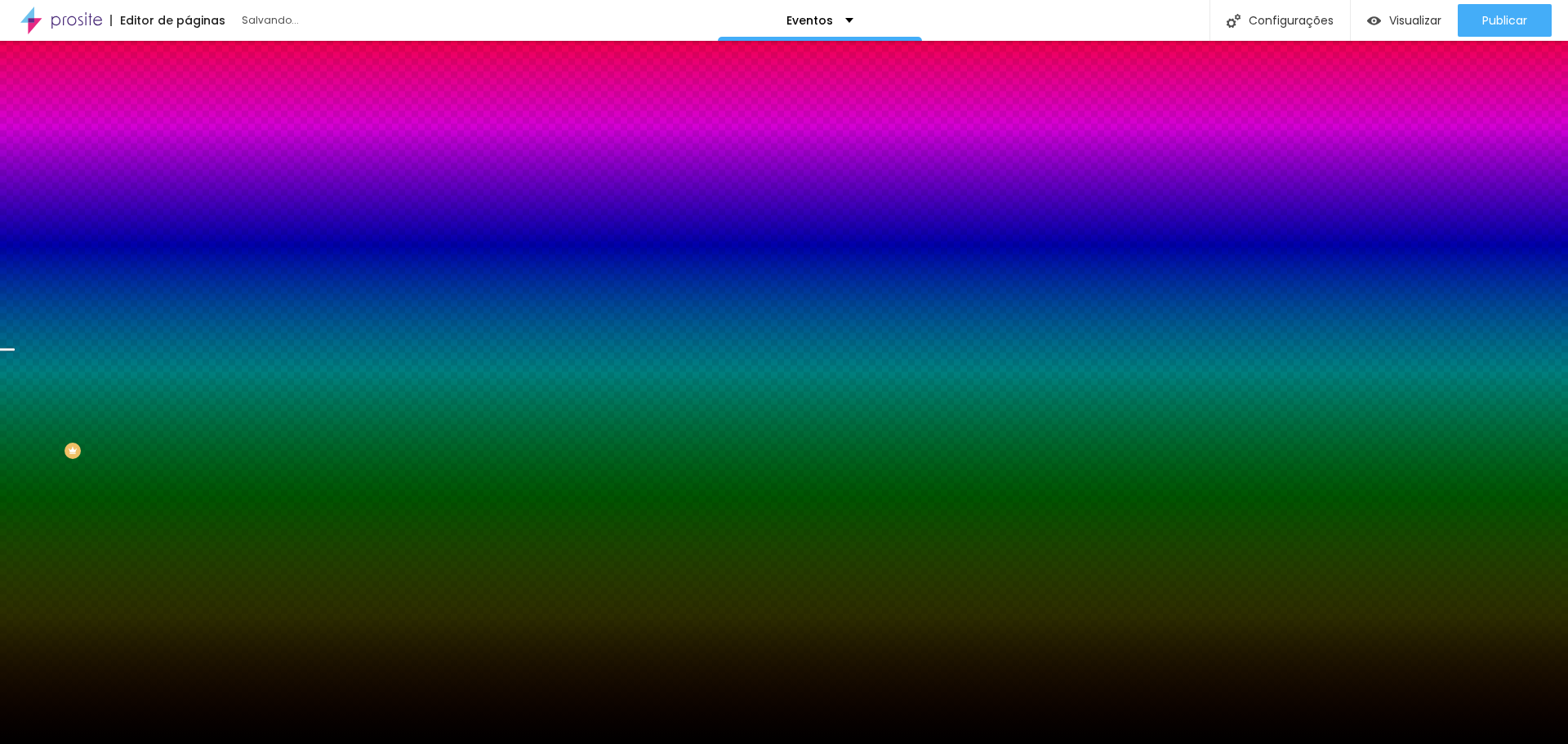
drag, startPoint x: 25, startPoint y: 434, endPoint x: 4, endPoint y: 452, distance: 27.7
click at [188, 452] on div "Editar Seção Conteúdo Estilo Avançado Imagem de fundo Trocar imagem Efeito da I…" at bounding box center [281, 392] width 188 height 704
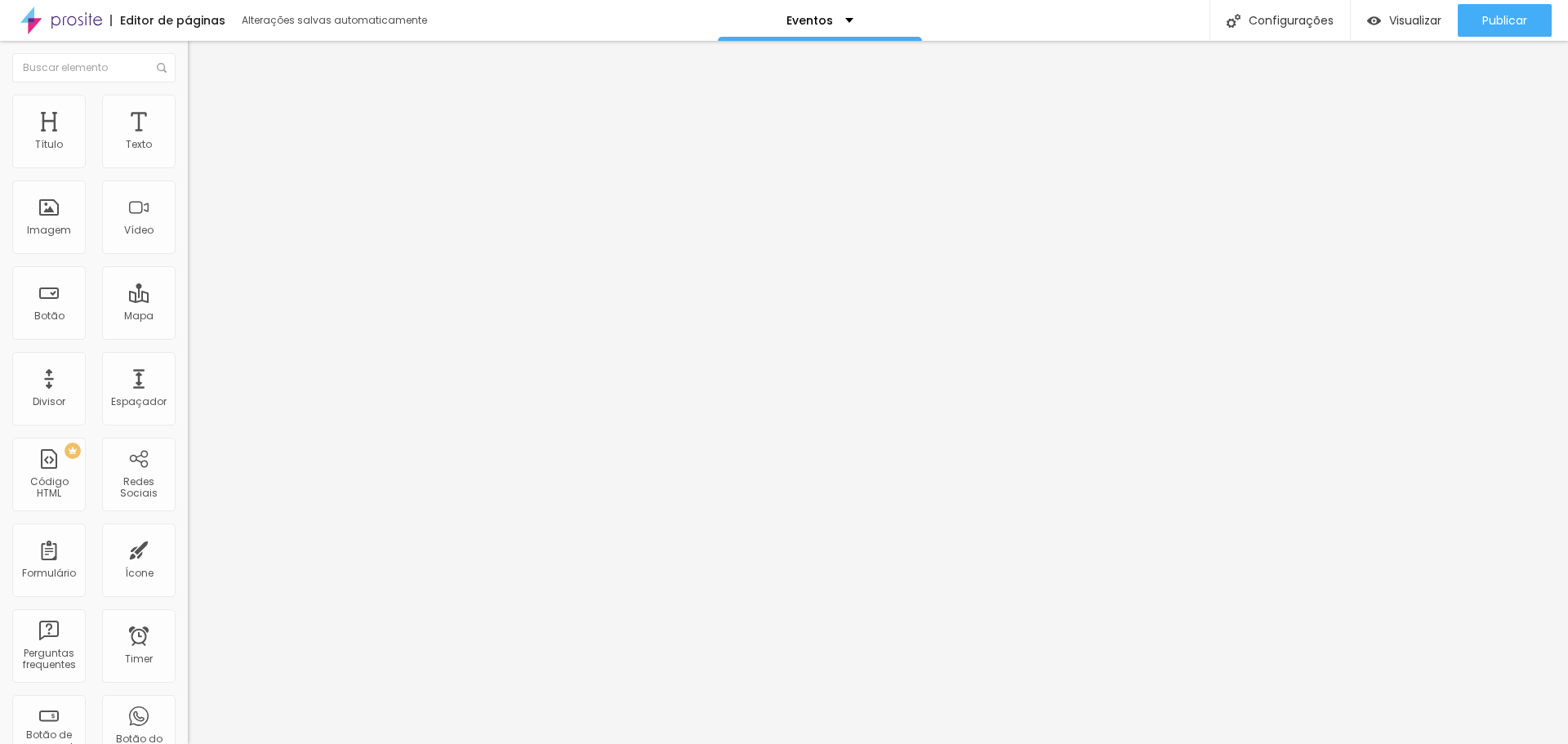
click at [188, 101] on img at bounding box center [195, 102] width 14 height 14
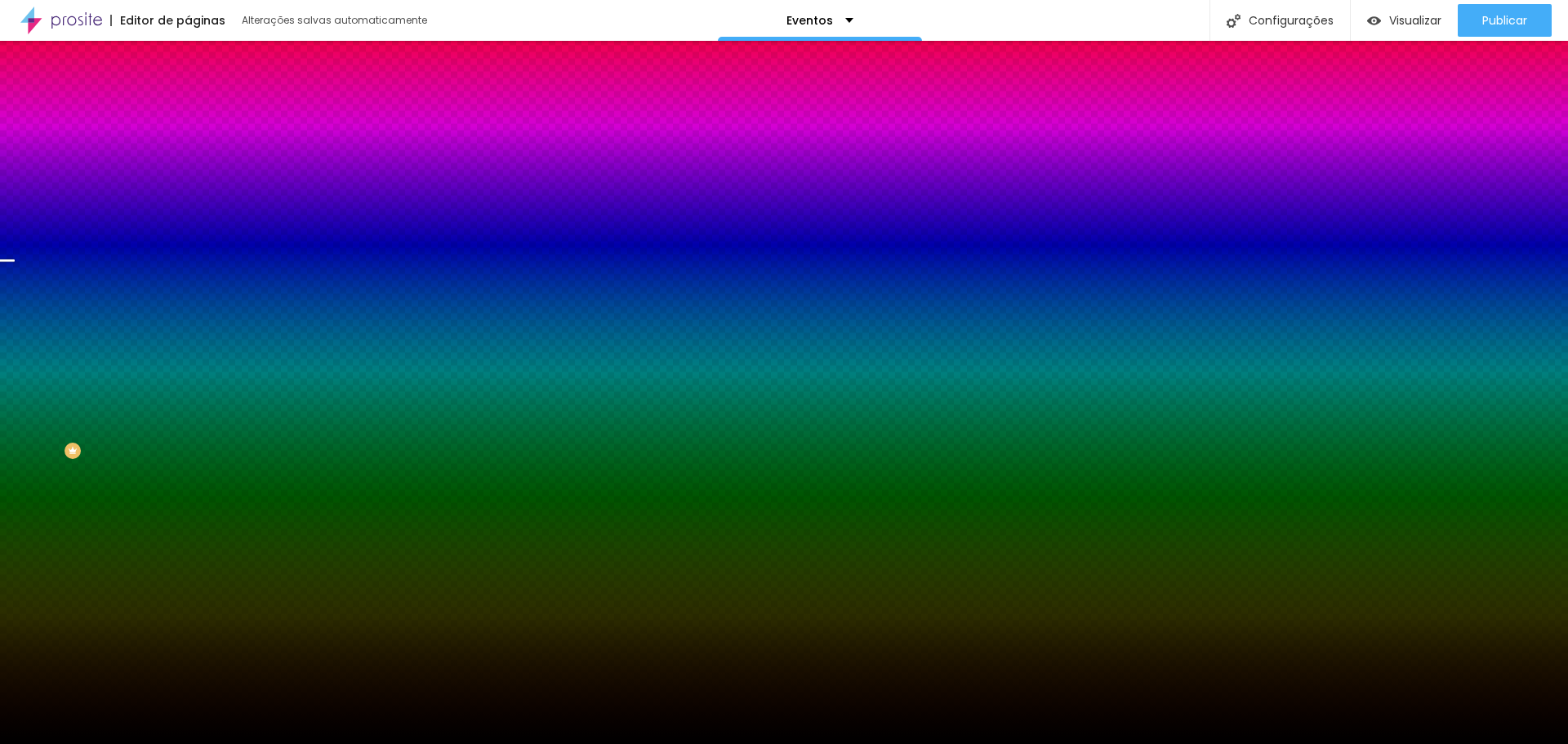
click at [188, 222] on div at bounding box center [281, 222] width 188 height 0
click at [16, 308] on div at bounding box center [8, 306] width 16 height 3
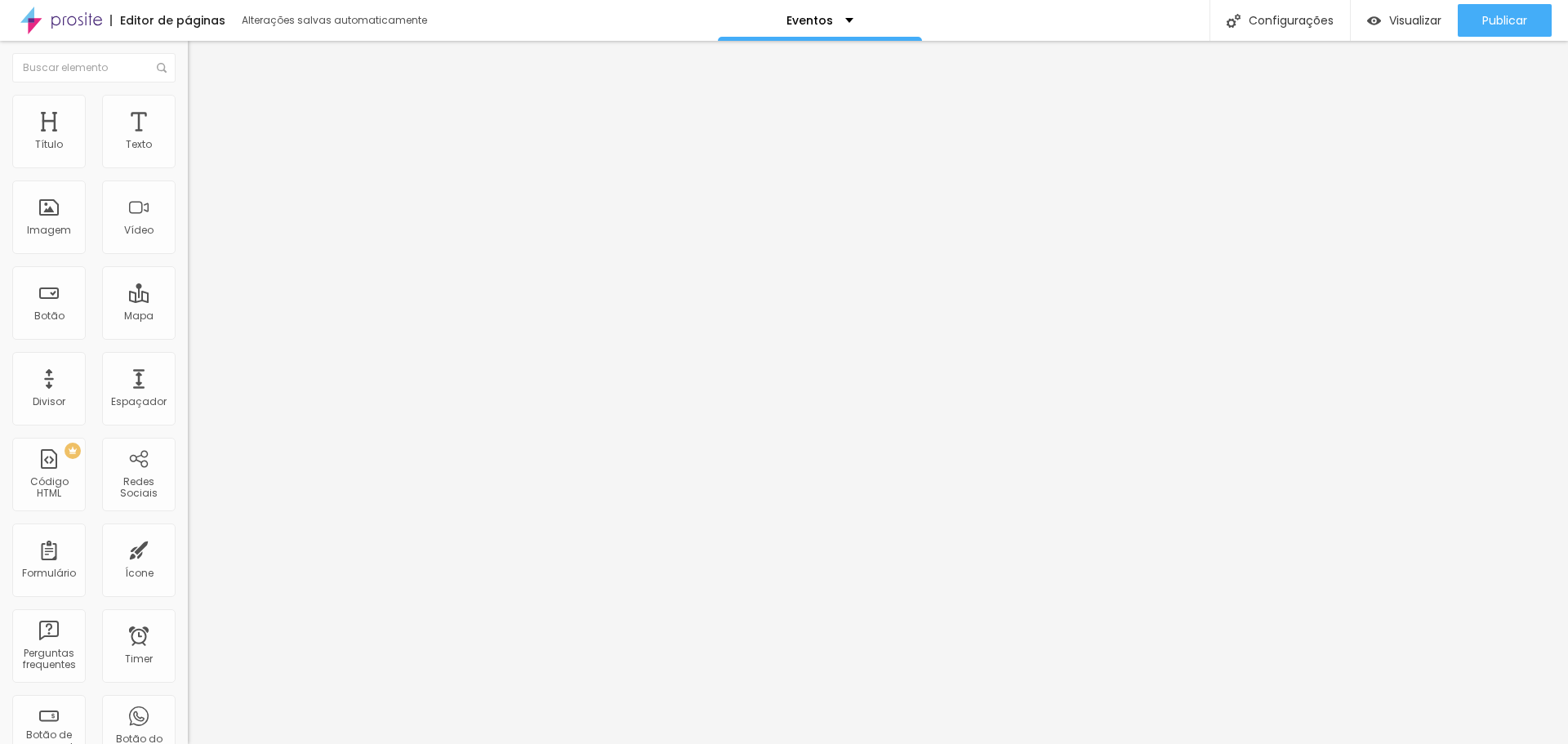
click at [188, 105] on img at bounding box center [195, 102] width 14 height 14
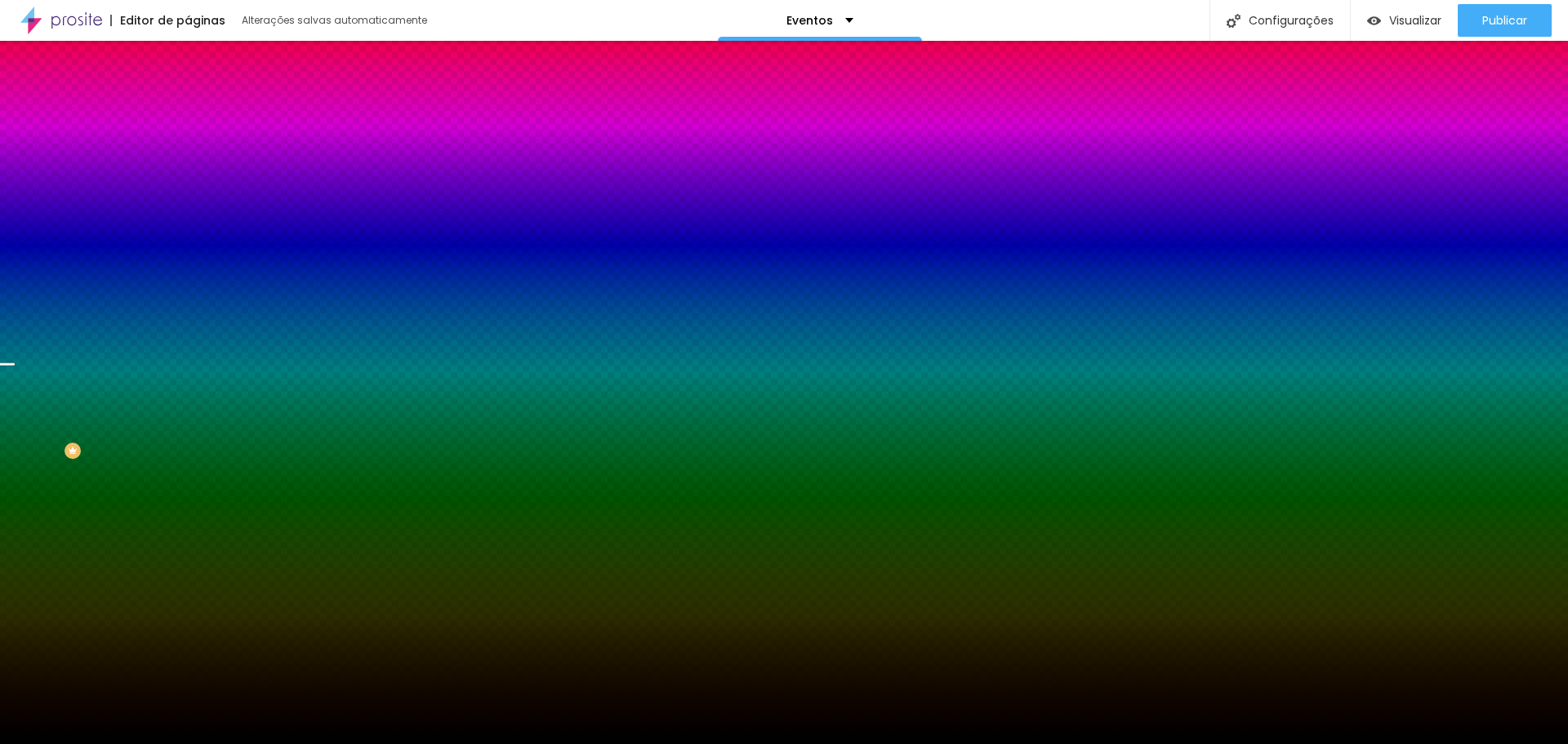
click at [188, 222] on div at bounding box center [281, 222] width 188 height 0
click at [168, 380] on div at bounding box center [784, 372] width 1568 height 744
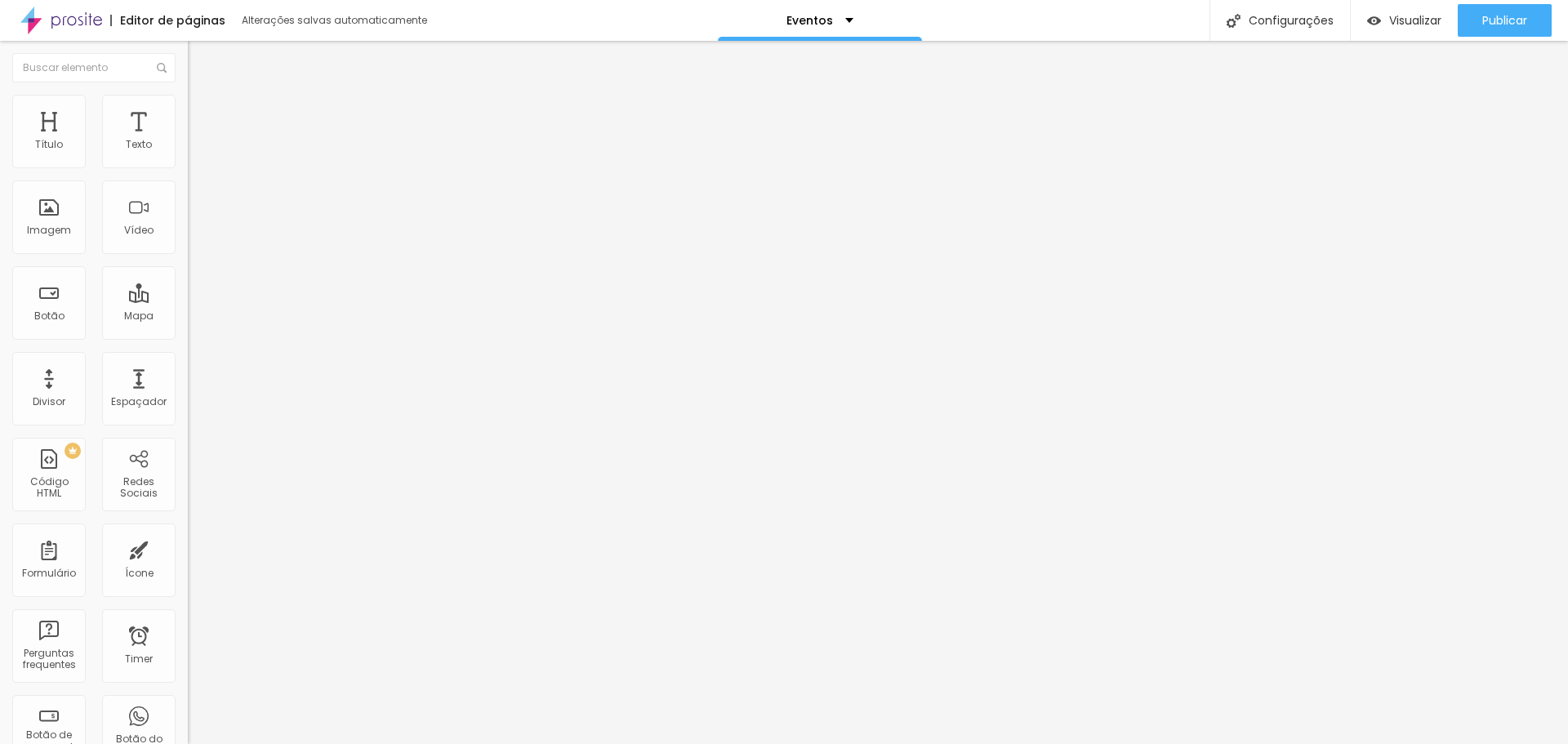
click at [188, 100] on img at bounding box center [195, 102] width 14 height 14
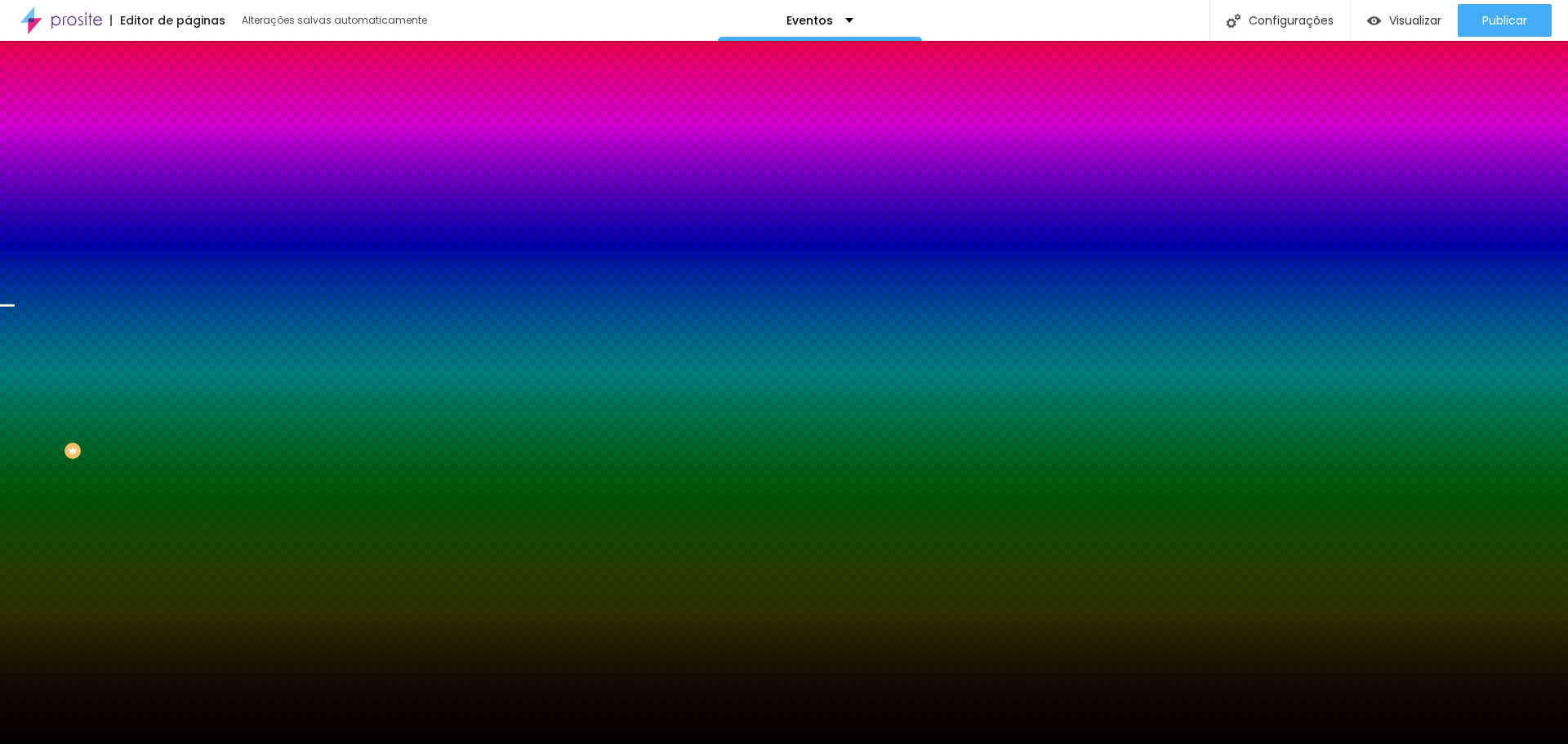
click at [188, 222] on div at bounding box center [281, 222] width 188 height 0
drag, startPoint x: 169, startPoint y: 368, endPoint x: 165, endPoint y: 378, distance: 10.8
click at [14, 374] on div at bounding box center [6, 372] width 16 height 3
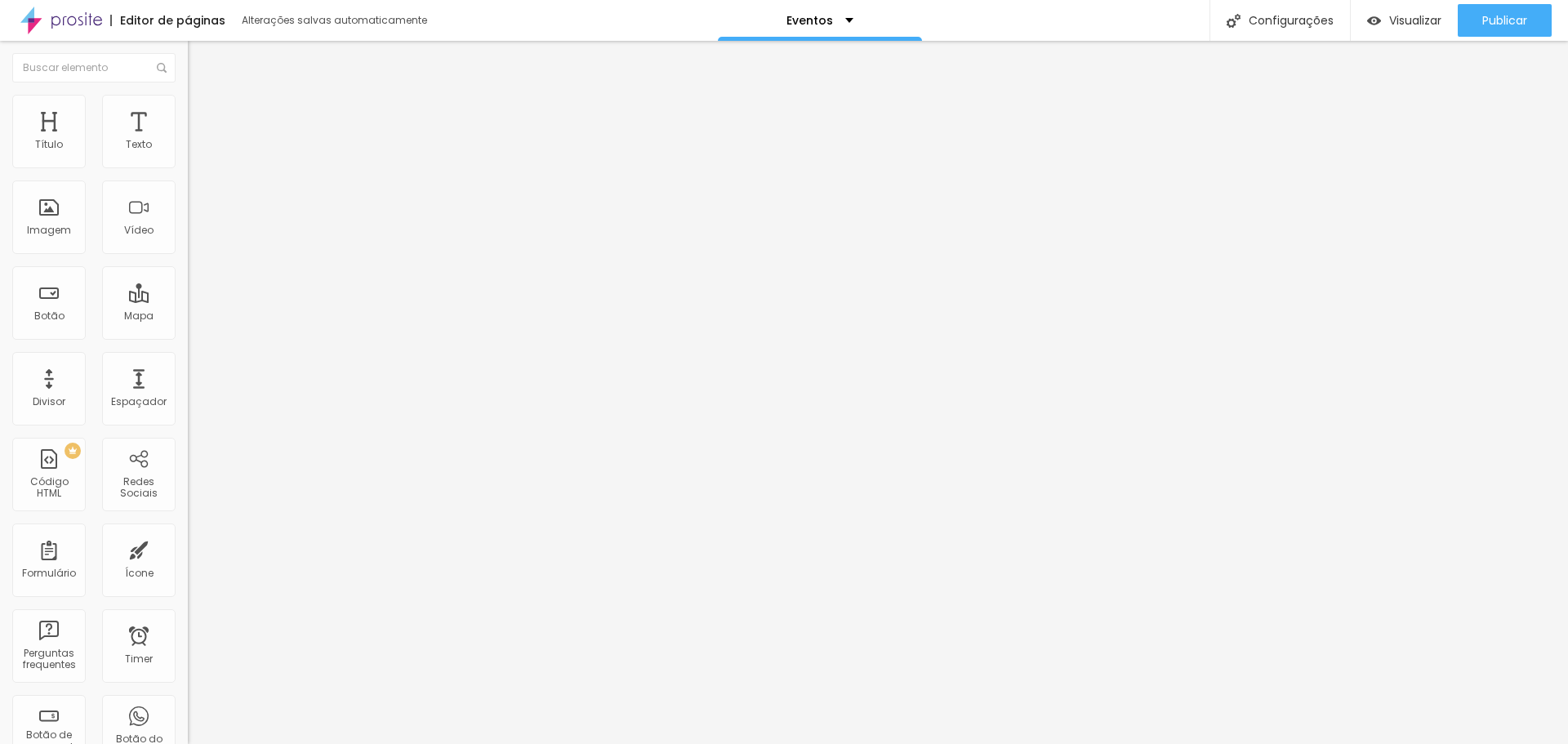
click at [188, 102] on img at bounding box center [195, 102] width 14 height 14
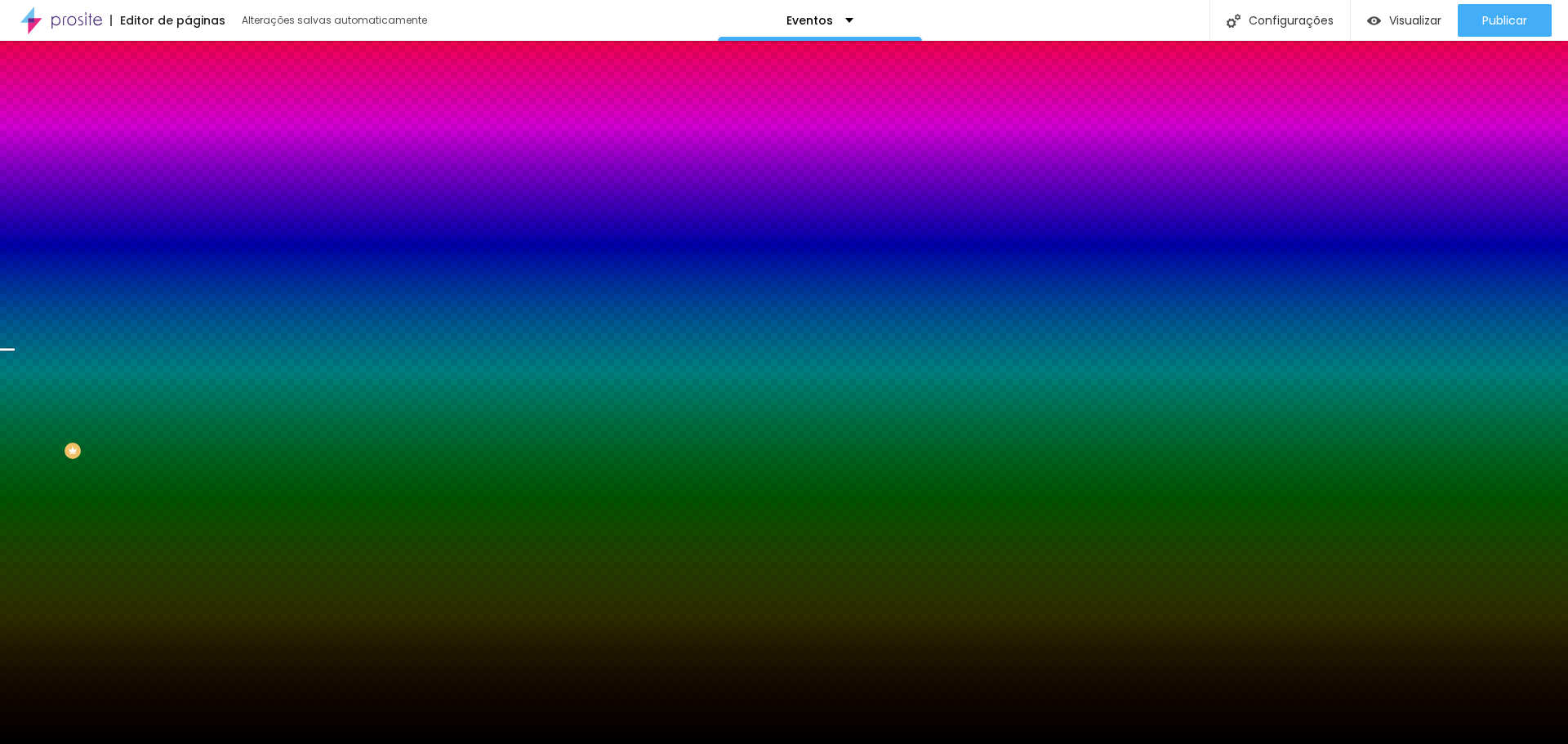
click at [188, 222] on div at bounding box center [281, 222] width 188 height 0
click at [16, 359] on div at bounding box center [8, 358] width 16 height 3
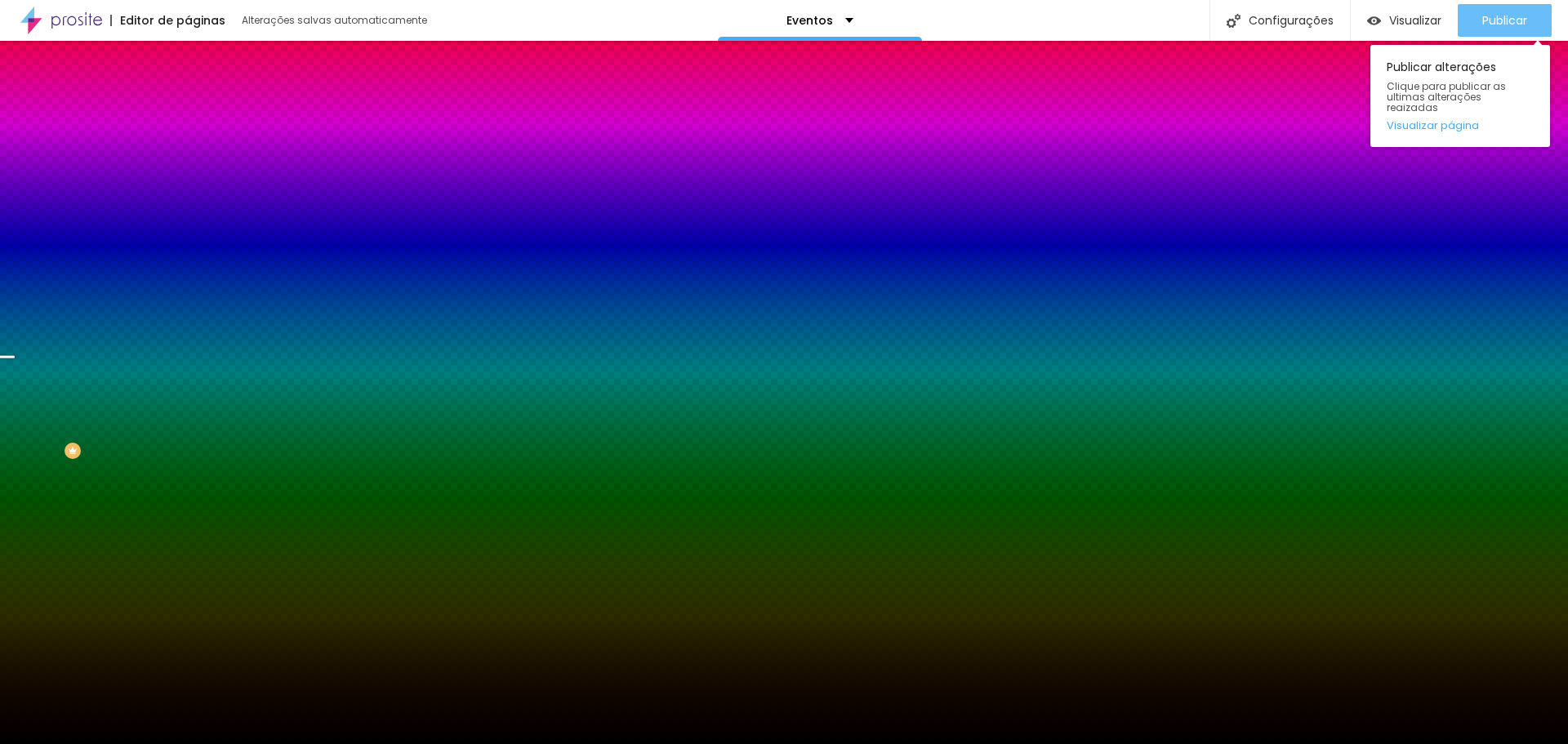
click at [1520, 20] on span "Publicar" at bounding box center [1505, 20] width 45 height 13
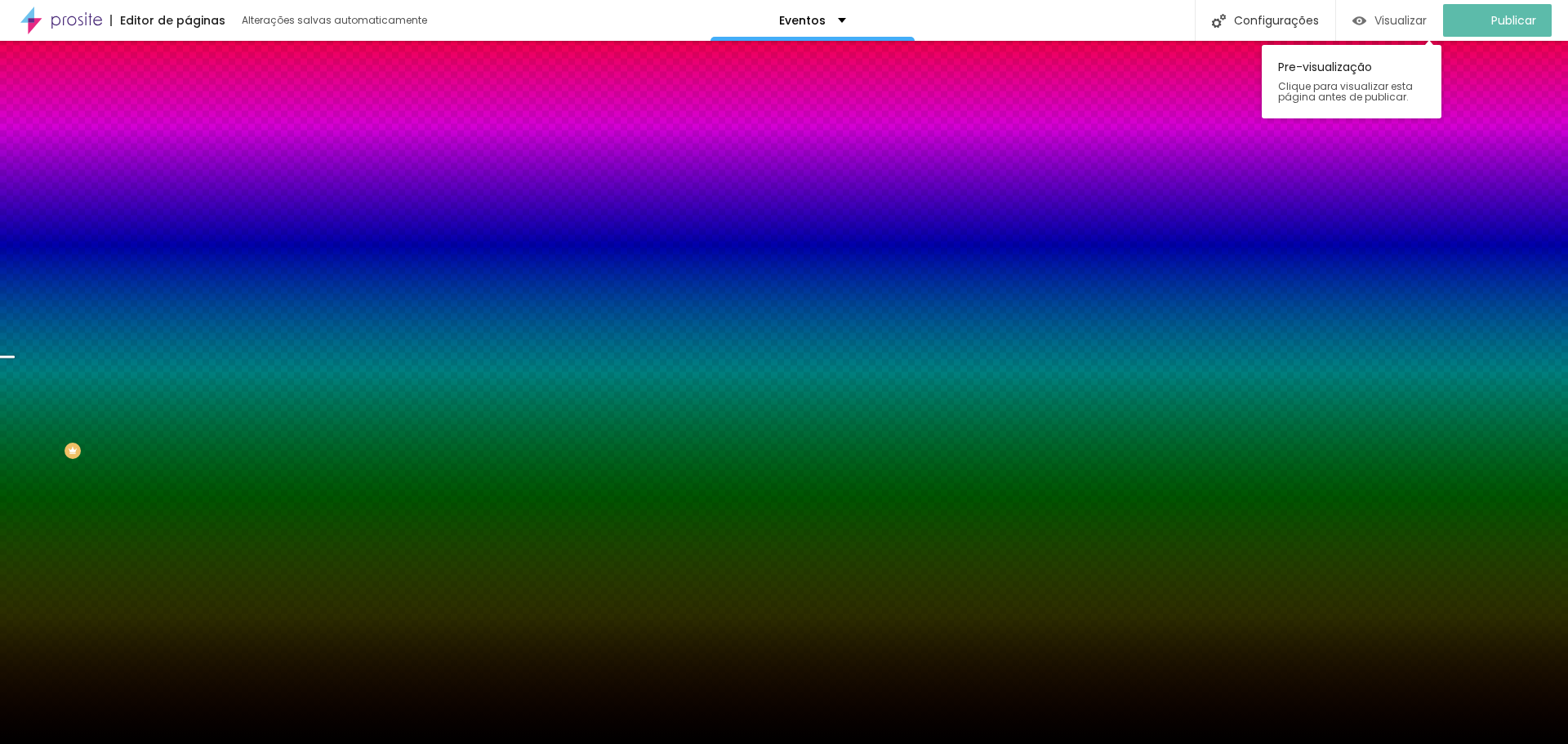
click at [1427, 26] on span "Visualizar" at bounding box center [1401, 20] width 52 height 13
